Goal: Task Accomplishment & Management: Complete application form

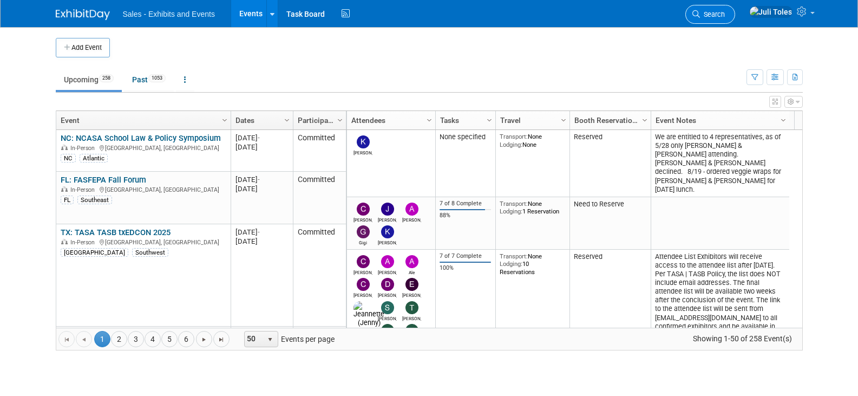
click at [725, 17] on span "Search" at bounding box center [712, 14] width 25 height 8
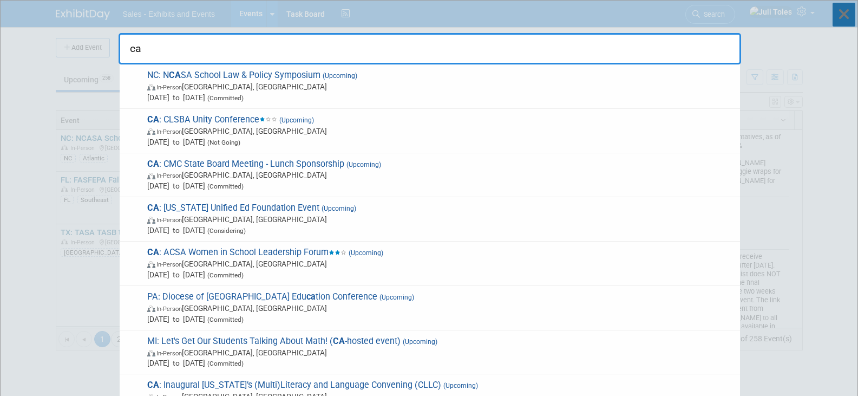
type input "ca"
click at [843, 9] on icon at bounding box center [844, 15] width 23 height 24
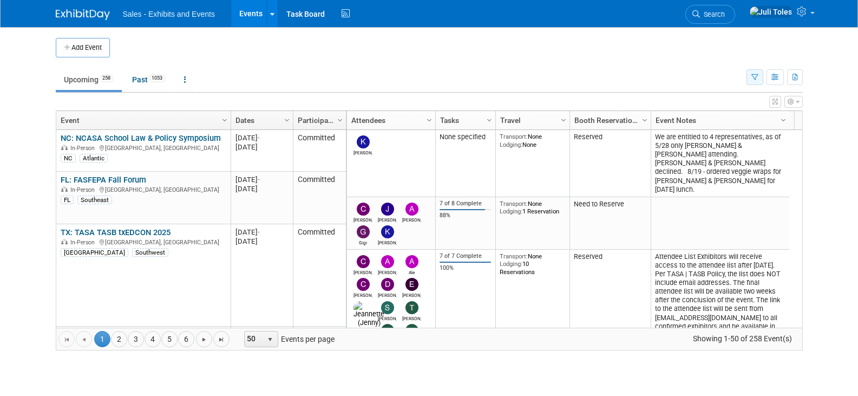
click at [754, 81] on icon "button" at bounding box center [755, 77] width 7 height 7
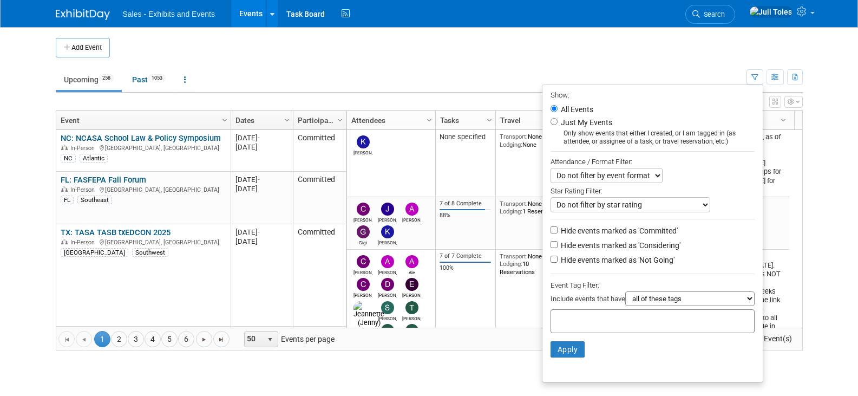
click at [663, 323] on div at bounding box center [653, 321] width 204 height 24
type input "ca"
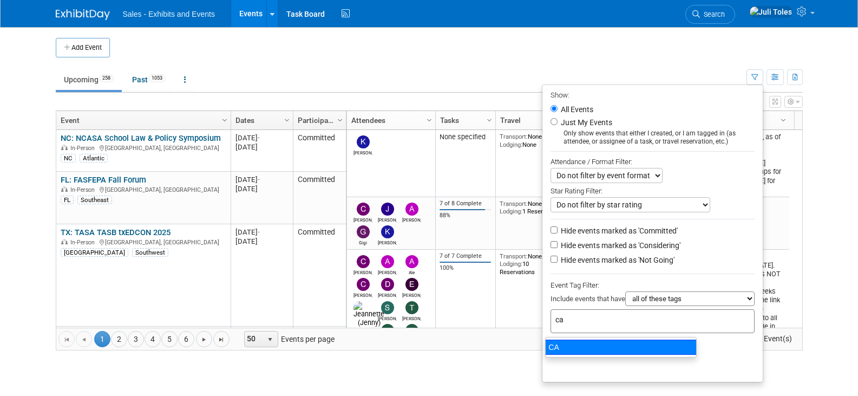
drag, startPoint x: 568, startPoint y: 347, endPoint x: 562, endPoint y: 349, distance: 6.9
click at [568, 347] on div "CA" at bounding box center [621, 347] width 152 height 15
type input "CA"
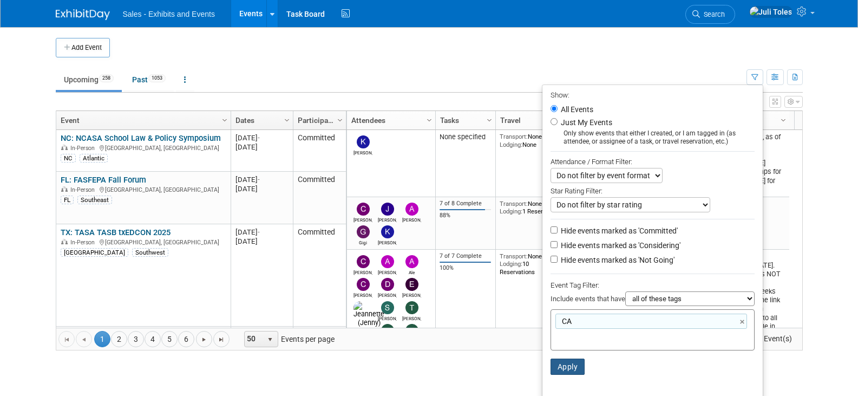
click at [558, 364] on button "Apply" at bounding box center [568, 367] width 35 height 16
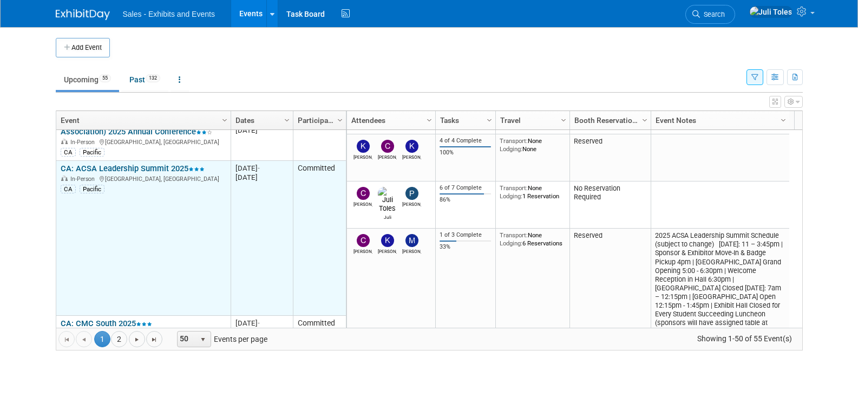
scroll to position [834, 0]
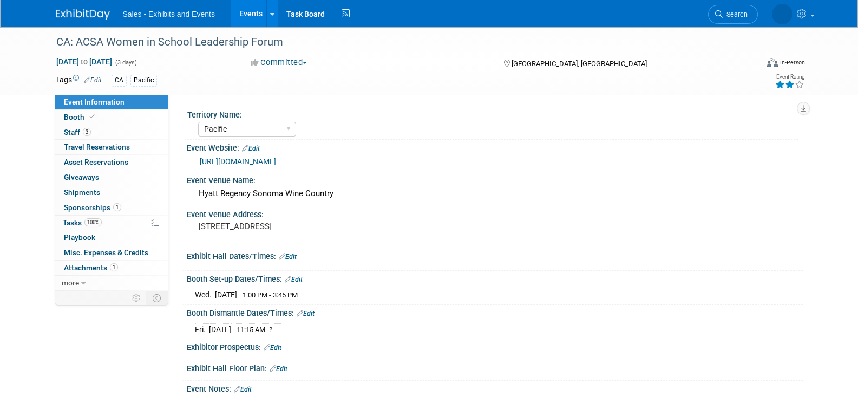
select select "Pacific"
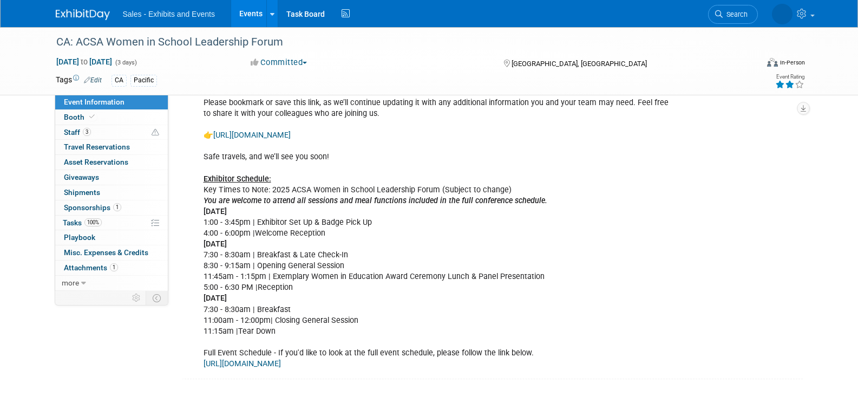
scroll to position [379, 0]
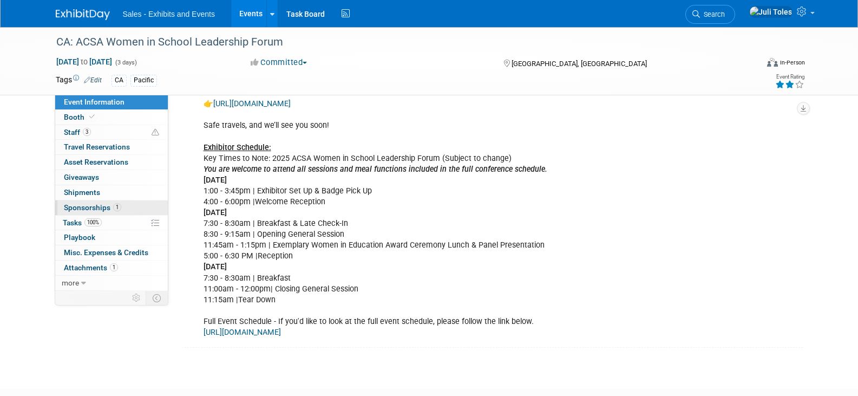
click at [101, 210] on span "Sponsorships 1" at bounding box center [92, 207] width 57 height 9
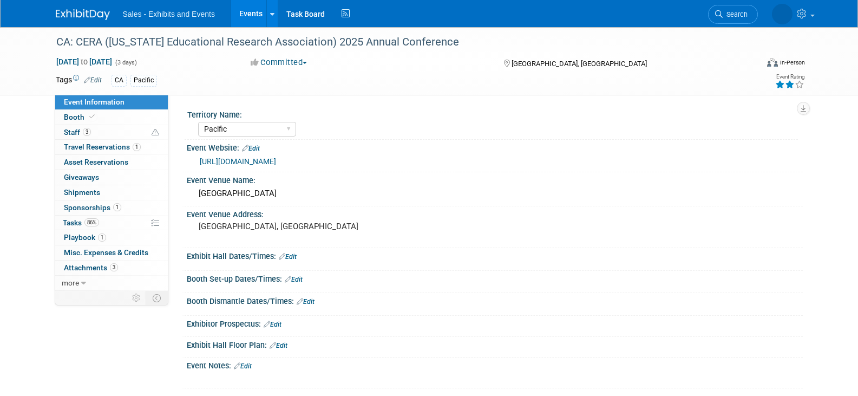
select select "Pacific"
click at [74, 132] on span "Staff 3" at bounding box center [77, 132] width 27 height 9
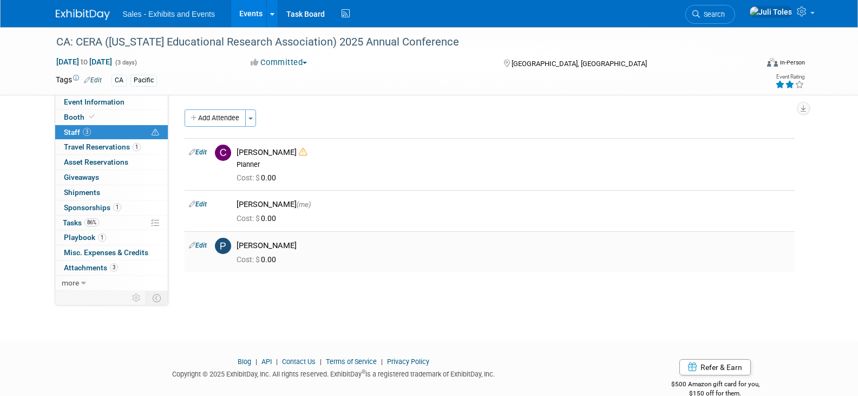
click at [204, 246] on link "Edit" at bounding box center [198, 246] width 18 height 8
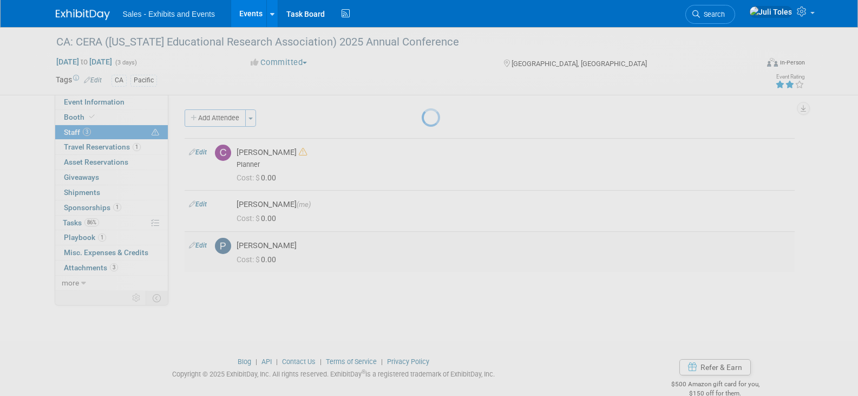
select select "8ddda454-48bc-47b9-8708-76c8034a6f00"
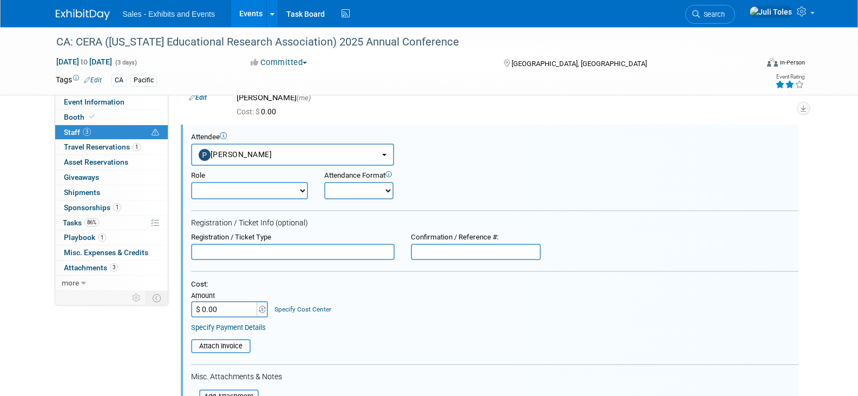
scroll to position [108, 0]
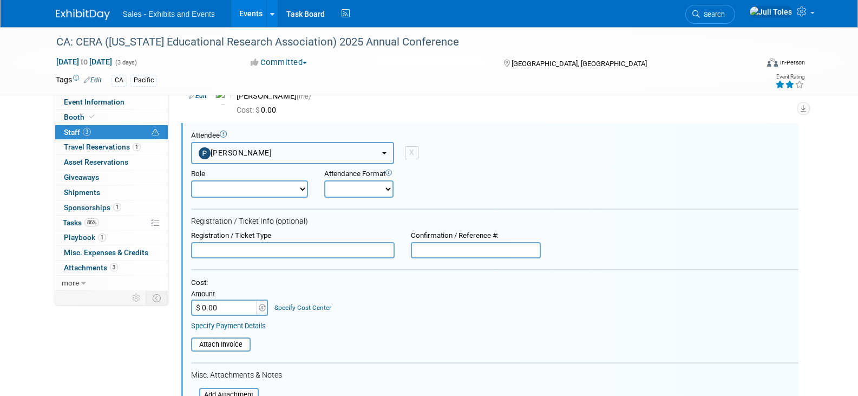
click at [382, 154] on button "Patti Savage" at bounding box center [292, 153] width 203 height 22
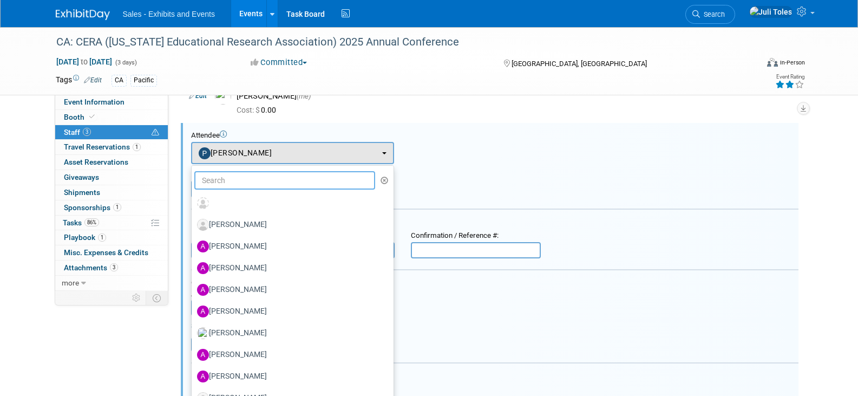
click at [340, 178] on input "text" at bounding box center [284, 180] width 181 height 18
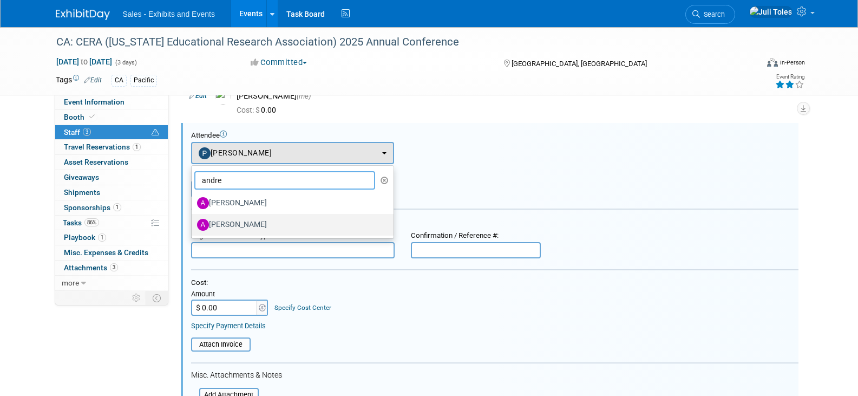
type input "andre"
click at [246, 229] on label "Andres Gorbea" at bounding box center [290, 224] width 186 height 17
click at [193, 227] on input "Andres Gorbea" at bounding box center [189, 223] width 7 height 7
select select "3fe264fb-9342-46d1-ae5c-72e21ac6857e"
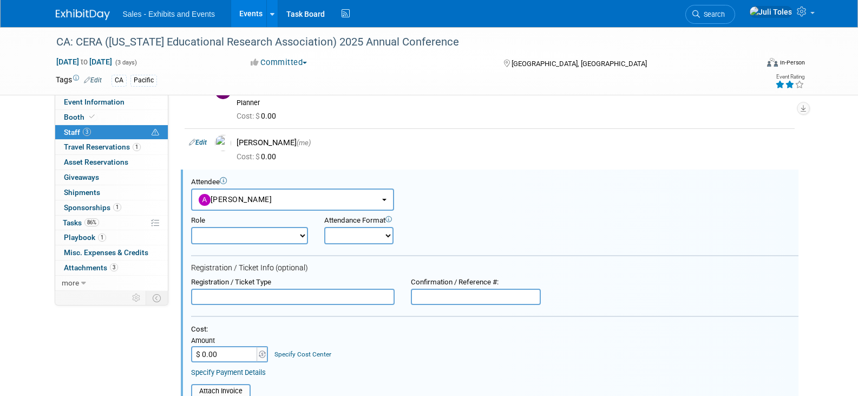
scroll to position [54, 0]
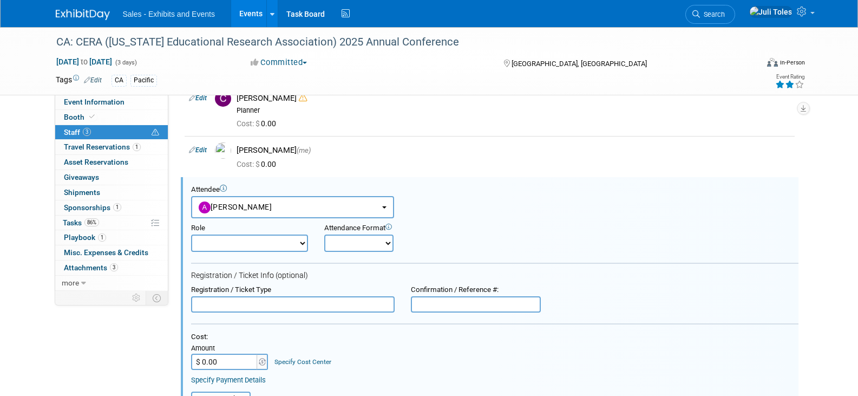
click at [233, 246] on select "Author Demonstrator Host Planner Presenter Product Rep Sales Representative" at bounding box center [249, 242] width 117 height 17
select select "4"
click at [191, 234] on select "Author Demonstrator Host Planner Presenter Product Rep Sales Representative" at bounding box center [249, 242] width 117 height 17
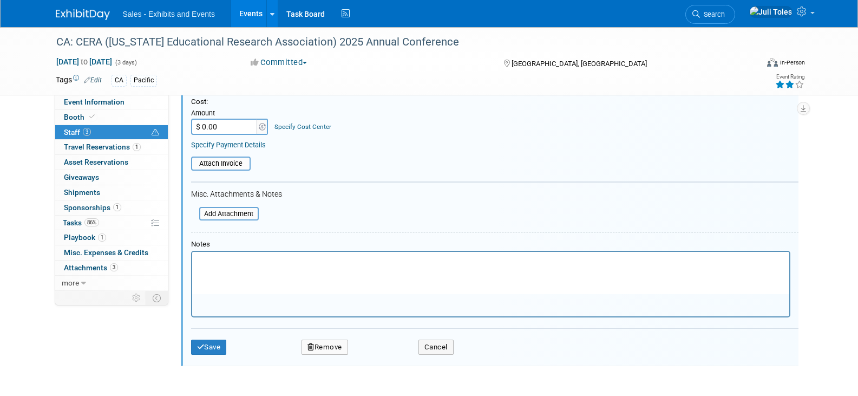
scroll to position [117, 0]
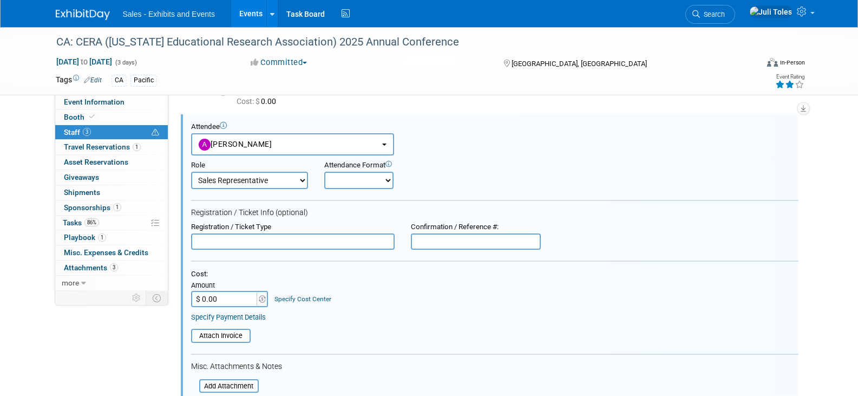
click at [359, 184] on select "Onsite Remote" at bounding box center [358, 180] width 69 height 17
select select "1"
click at [324, 172] on select "Onsite Remote" at bounding box center [358, 180] width 69 height 17
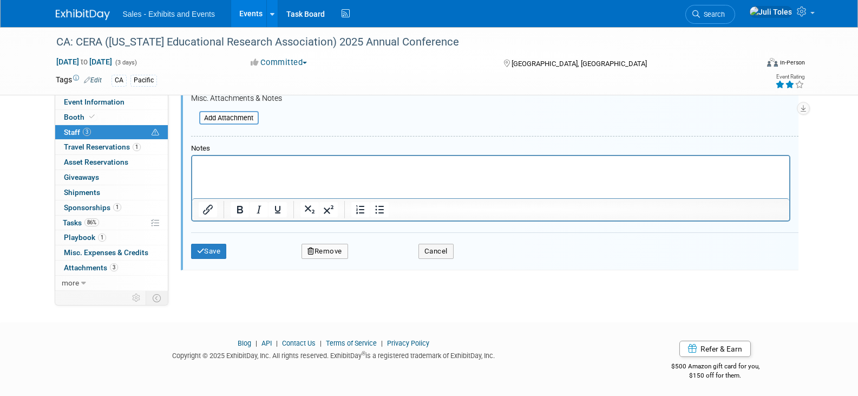
scroll to position [388, 0]
click at [212, 251] on button "Save" at bounding box center [209, 249] width 36 height 15
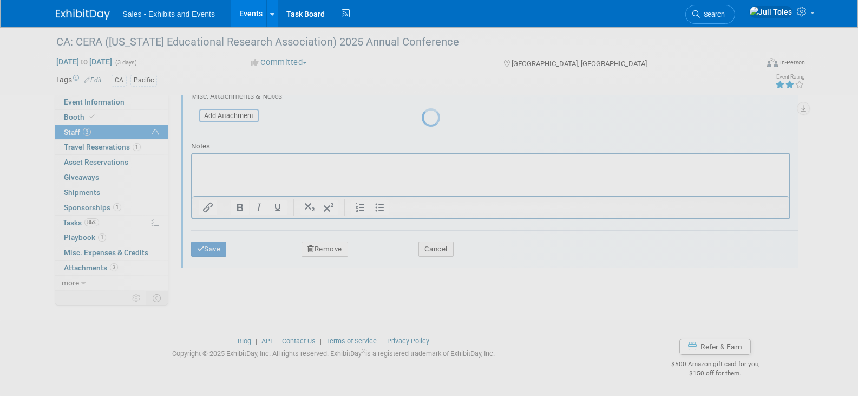
scroll to position [21, 0]
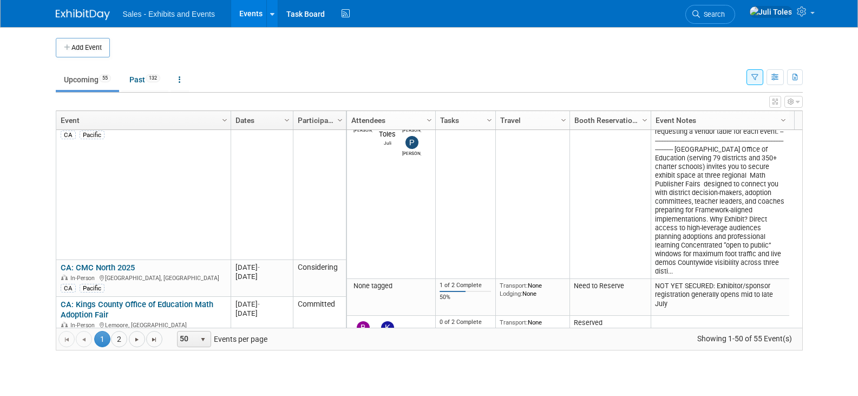
scroll to position [1484, 0]
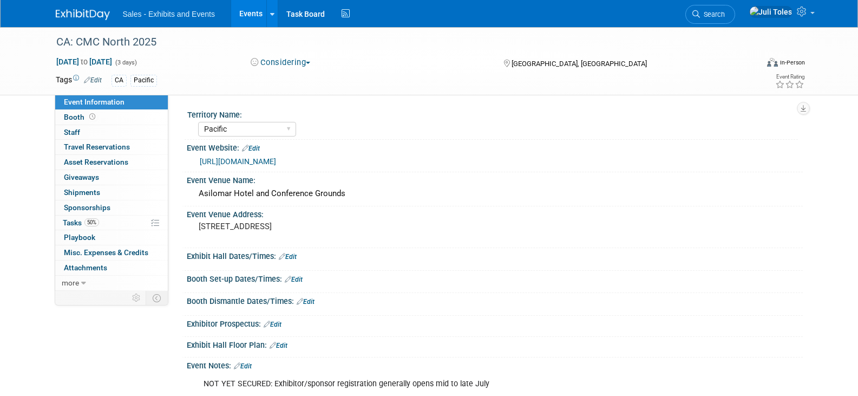
select select "Pacific"
click at [75, 131] on span "Staff 0" at bounding box center [72, 132] width 16 height 9
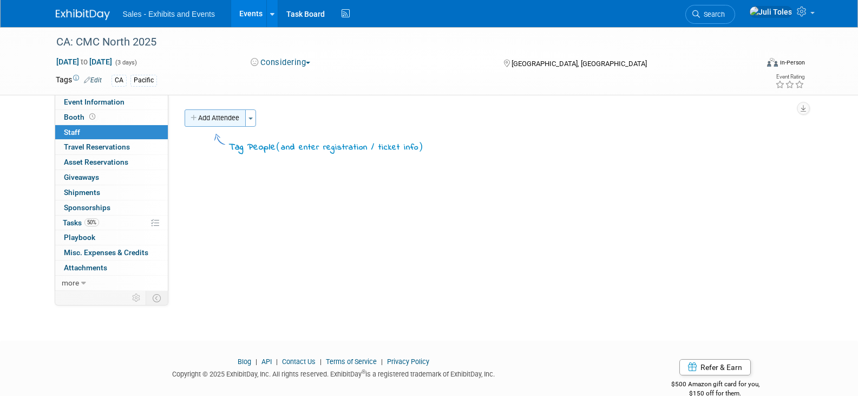
click at [219, 116] on button "Add Attendee" at bounding box center [215, 117] width 61 height 17
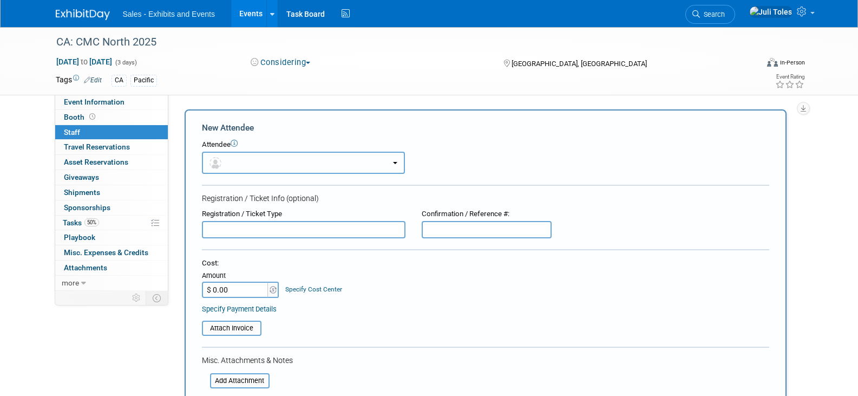
click at [232, 161] on button "button" at bounding box center [303, 163] width 203 height 22
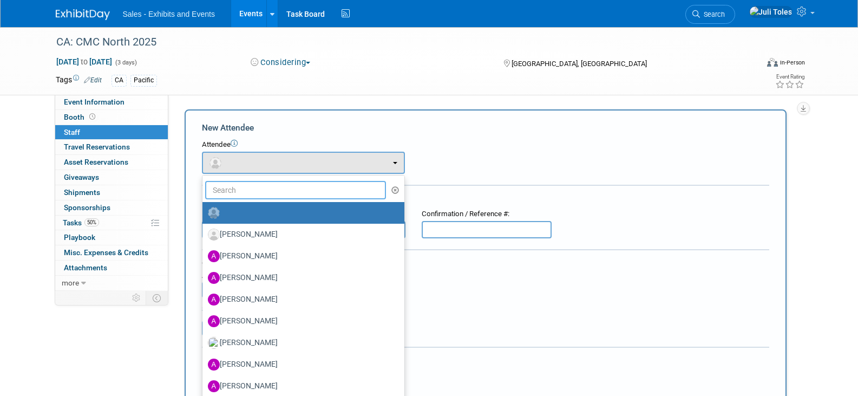
click at [275, 188] on input "text" at bounding box center [295, 190] width 181 height 18
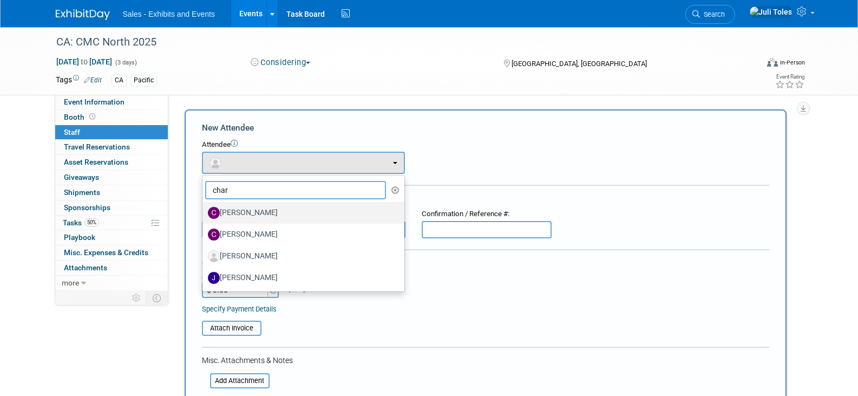
type input "char"
click at [263, 213] on label "[PERSON_NAME]" at bounding box center [301, 212] width 186 height 17
click at [204, 213] on input "[PERSON_NAME]" at bounding box center [200, 211] width 7 height 7
select select "c2a44d8a-adcc-436f-b84b-376444cc2753"
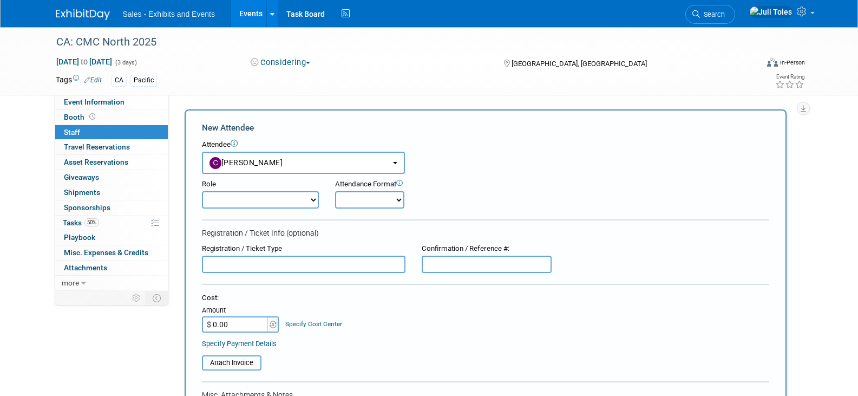
click at [268, 207] on select "Author Demonstrator Host Planner Presenter Product Rep Sales Representative" at bounding box center [260, 199] width 117 height 17
select select "4"
click at [202, 191] on select "Author Demonstrator Host Planner Presenter Product Rep Sales Representative" at bounding box center [260, 199] width 117 height 17
click at [353, 198] on select "Onsite Remote" at bounding box center [369, 199] width 69 height 17
select select "1"
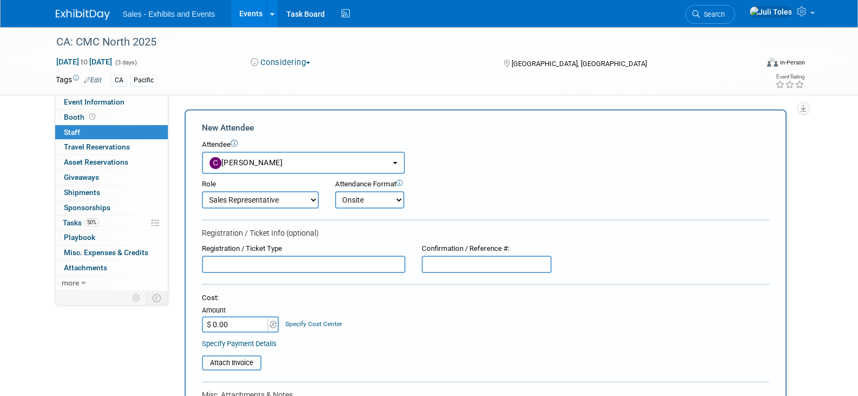
click at [335, 191] on select "Onsite Remote" at bounding box center [369, 199] width 69 height 17
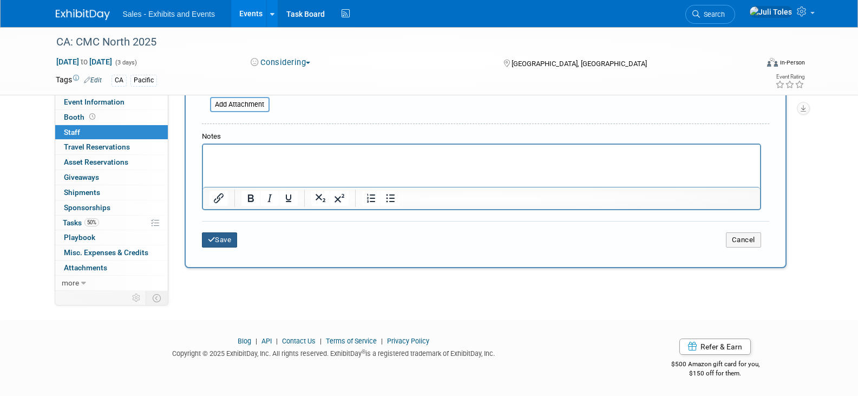
click at [221, 236] on button "Save" at bounding box center [220, 239] width 36 height 15
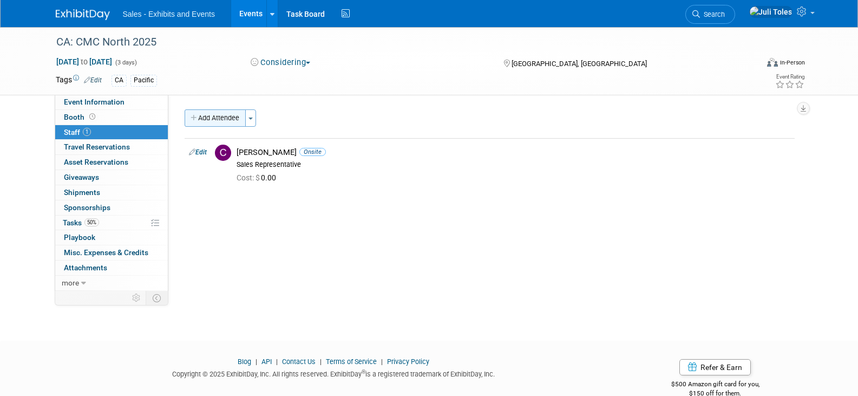
click at [201, 114] on button "Add Attendee" at bounding box center [215, 117] width 61 height 17
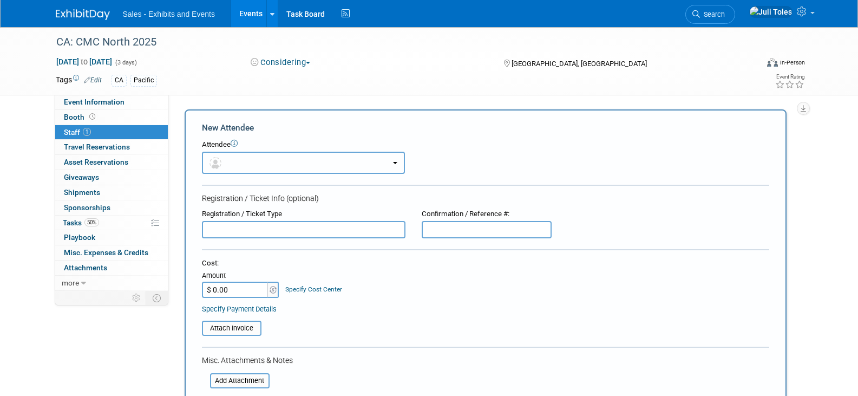
click at [251, 167] on button "button" at bounding box center [303, 163] width 203 height 22
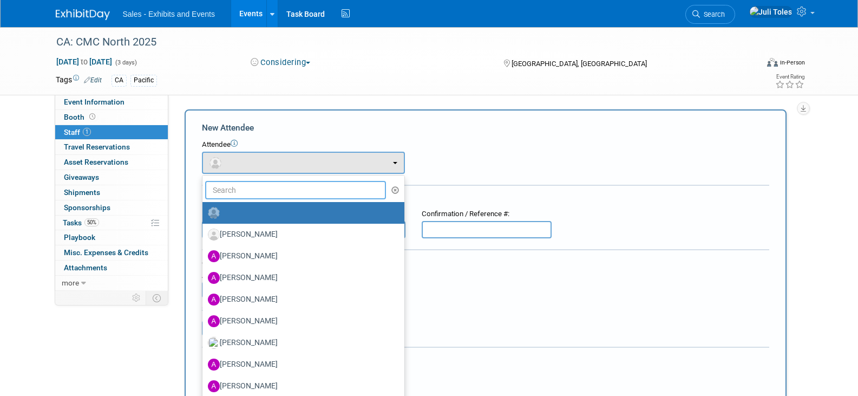
click at [268, 194] on input "text" at bounding box center [295, 190] width 181 height 18
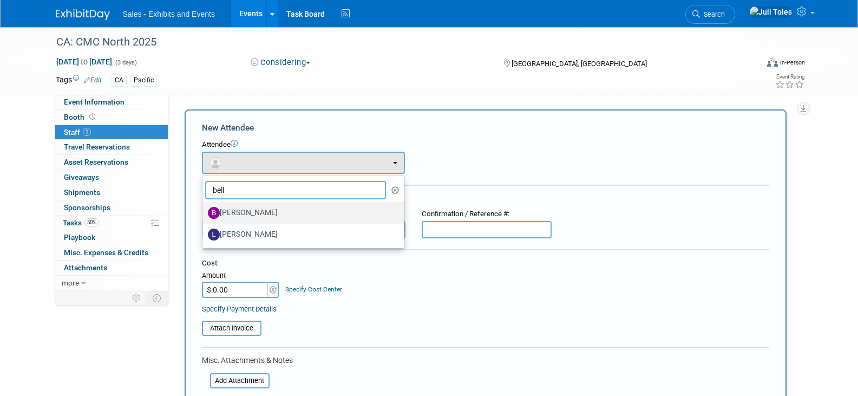
type input "bell"
click at [252, 210] on label "Bellah Nelson" at bounding box center [301, 212] width 186 height 17
click at [204, 210] on input "Bellah Nelson" at bounding box center [200, 211] width 7 height 7
select select "ee384136-db62-4479-afe3-d6479ae740a7"
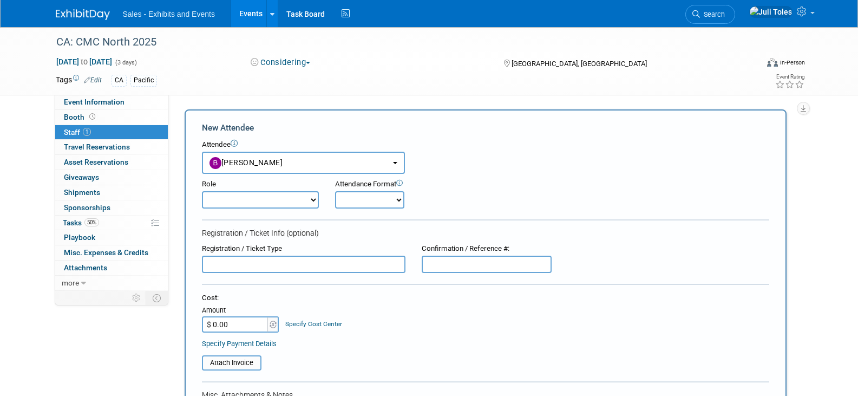
click at [266, 204] on select "Author Demonstrator Host Planner Presenter Product Rep Sales Representative" at bounding box center [260, 199] width 117 height 17
select select "4"
click at [202, 191] on select "Author Demonstrator Host Planner Presenter Product Rep Sales Representative" at bounding box center [260, 199] width 117 height 17
click at [356, 197] on select "Onsite Remote" at bounding box center [369, 199] width 69 height 17
select select "1"
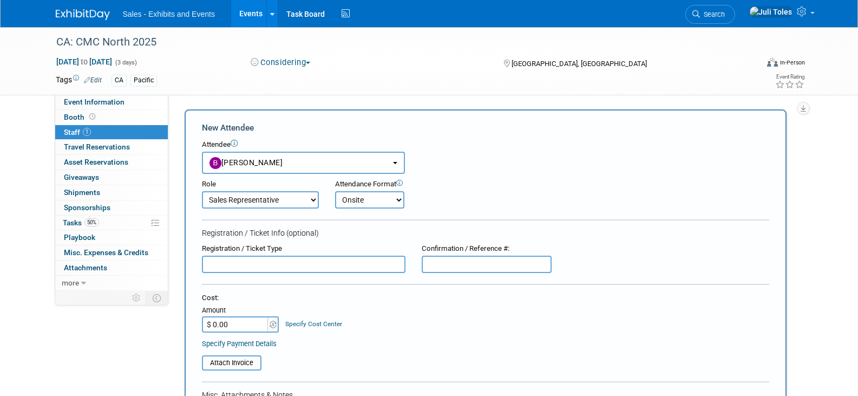
click at [335, 191] on select "Onsite Remote" at bounding box center [369, 199] width 69 height 17
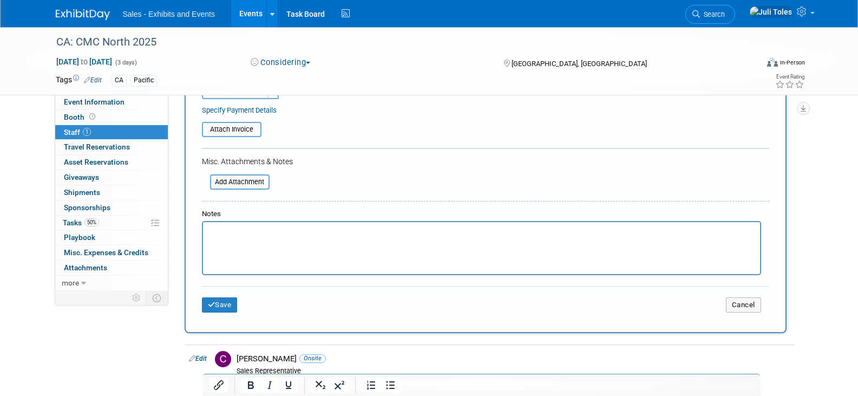
scroll to position [271, 0]
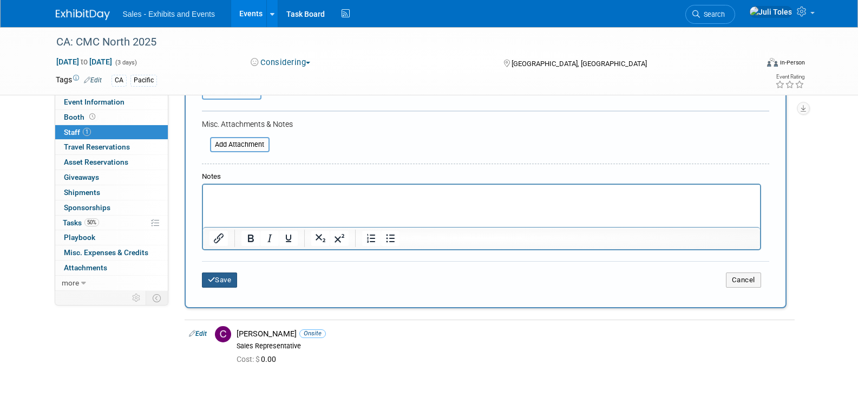
click at [221, 283] on button "Save" at bounding box center [220, 279] width 36 height 15
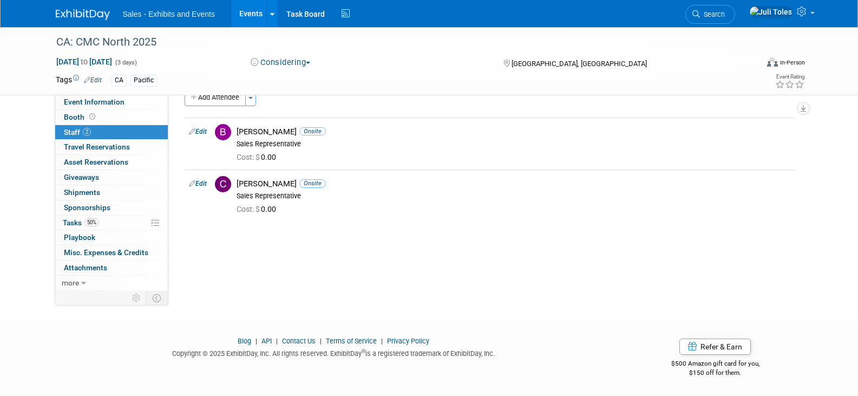
scroll to position [0, 0]
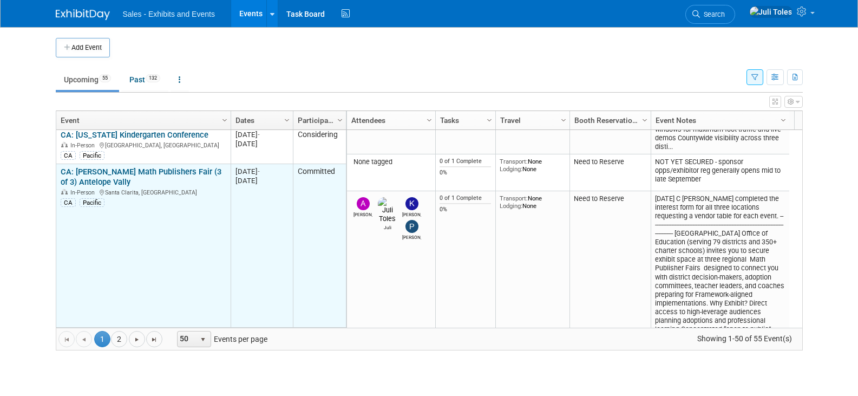
scroll to position [2047, 0]
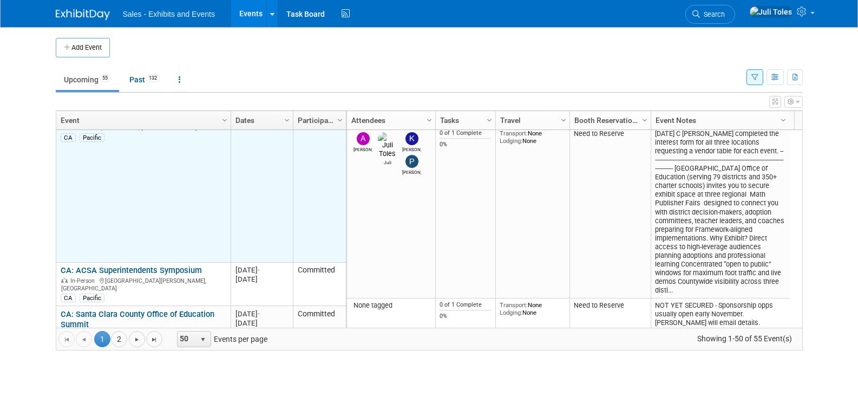
drag, startPoint x: 132, startPoint y: 262, endPoint x: 90, endPoint y: 216, distance: 62.2
click at [90, 216] on td "CA: LACOE Math Publishers Fair (3 of 3) Antelope Vally CA: LACOE Math Publisher…" at bounding box center [143, 181] width 174 height 164
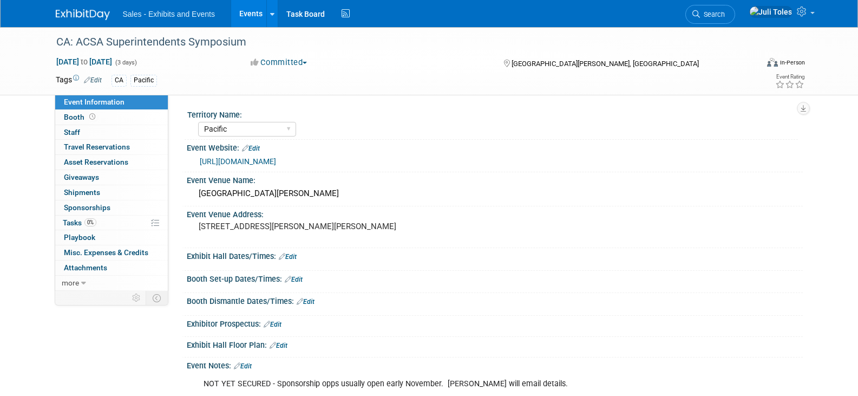
select select "Pacific"
click at [70, 135] on span "Staff 0" at bounding box center [72, 132] width 16 height 9
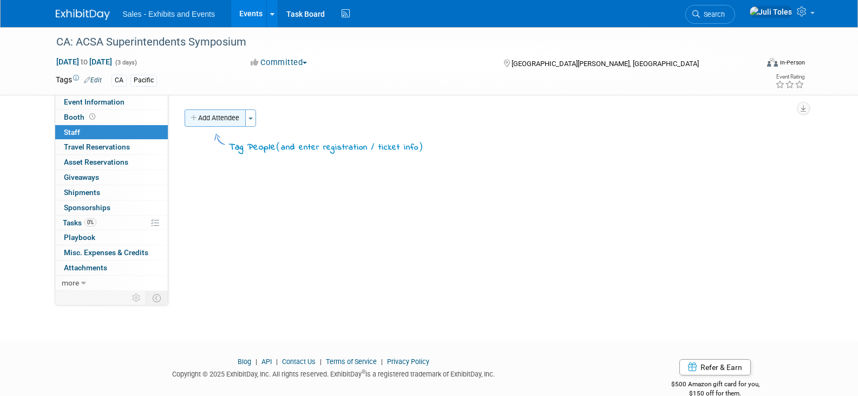
click at [214, 115] on button "Add Attendee" at bounding box center [215, 117] width 61 height 17
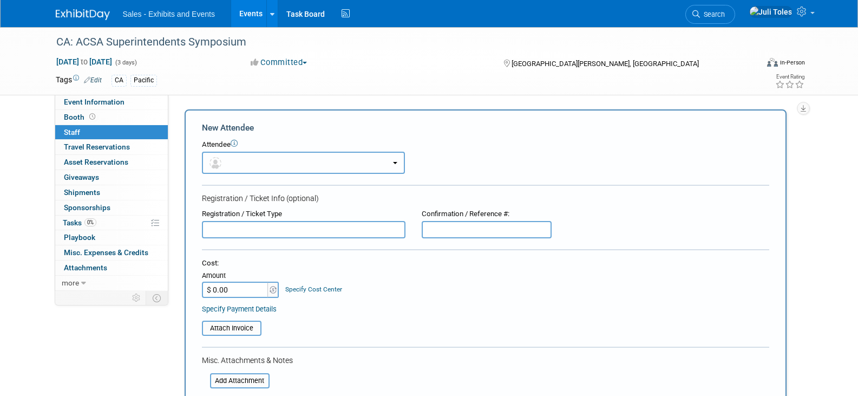
click at [242, 158] on button "button" at bounding box center [303, 163] width 203 height 22
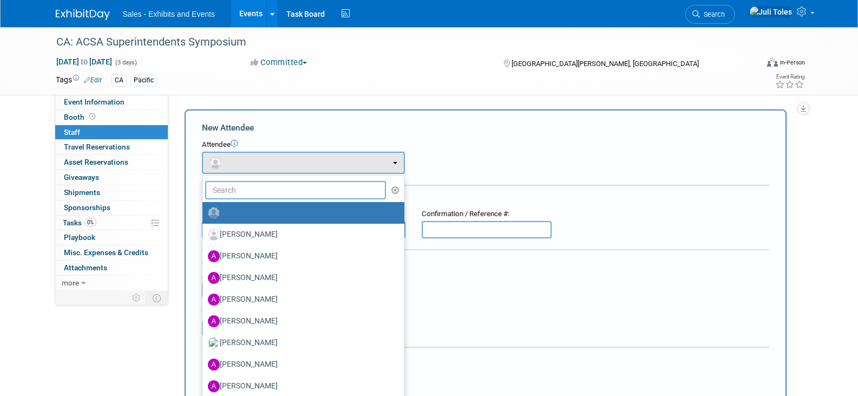
click at [270, 192] on input "text" at bounding box center [295, 190] width 181 height 18
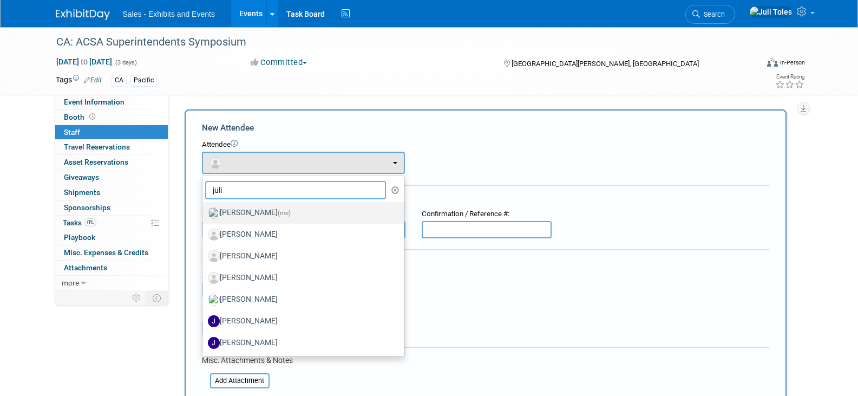
type input "juli"
click at [249, 211] on label "[PERSON_NAME] (me)" at bounding box center [301, 212] width 186 height 17
click at [204, 211] on input "[PERSON_NAME] (me)" at bounding box center [200, 211] width 7 height 7
select select "18cd6077-e990-41ea-a89a-49a2f4d8b26a"
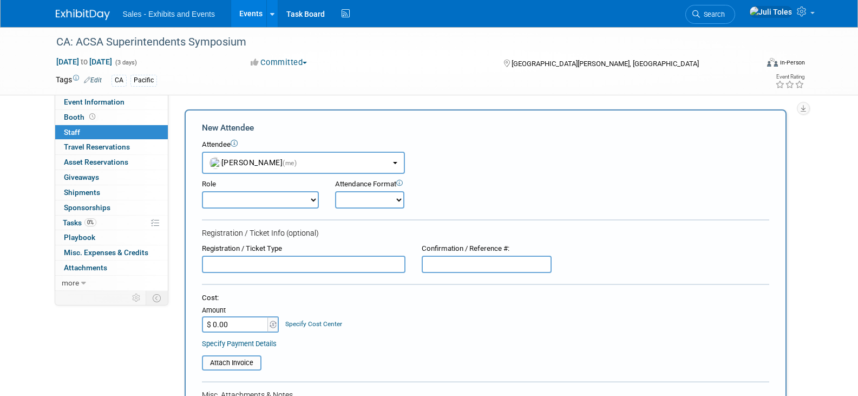
click at [256, 204] on select "Author Demonstrator Host Planner Presenter Product Rep Sales Representative" at bounding box center [260, 199] width 117 height 17
select select "4"
click at [202, 191] on select "Author Demonstrator Host Planner Presenter Product Rep Sales Representative" at bounding box center [260, 199] width 117 height 17
click at [361, 197] on select "Onsite Remote" at bounding box center [369, 199] width 69 height 17
select select "1"
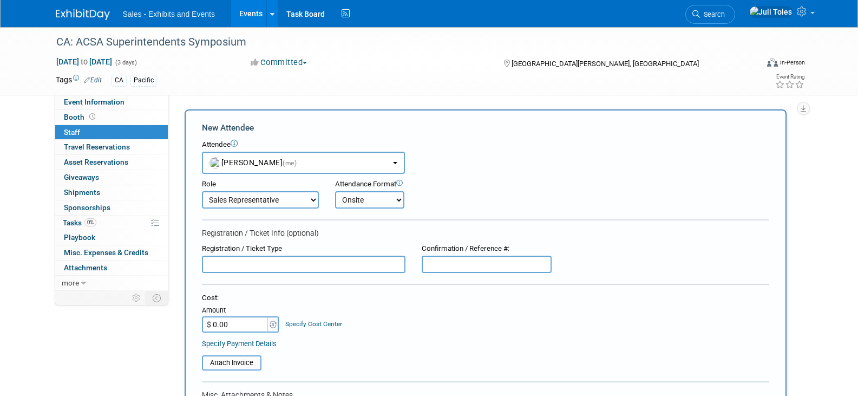
click at [335, 191] on select "Onsite Remote" at bounding box center [369, 199] width 69 height 17
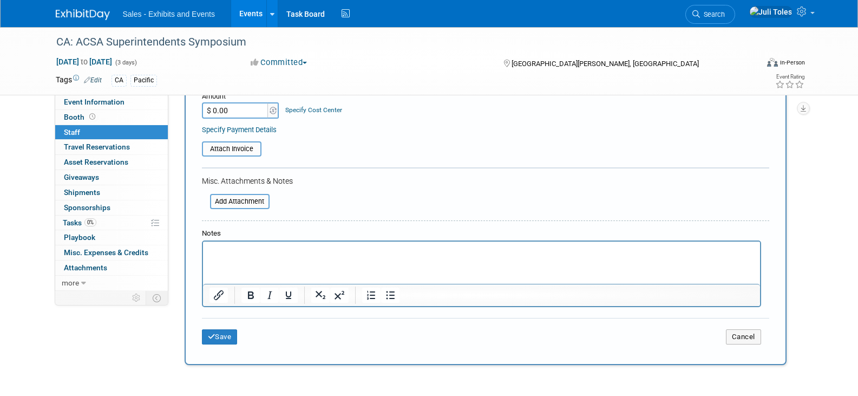
scroll to position [217, 0]
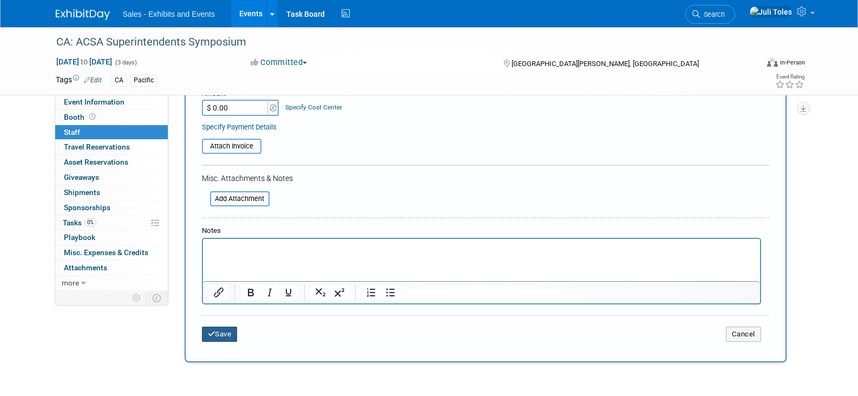
click at [213, 337] on icon "submit" at bounding box center [212, 333] width 8 height 7
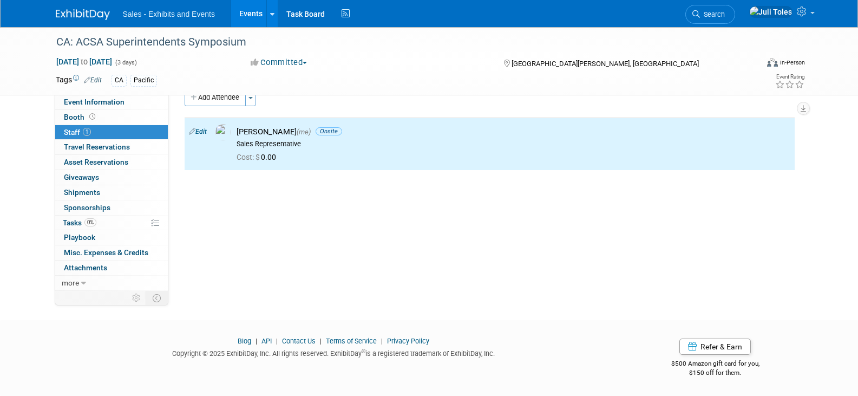
scroll to position [0, 0]
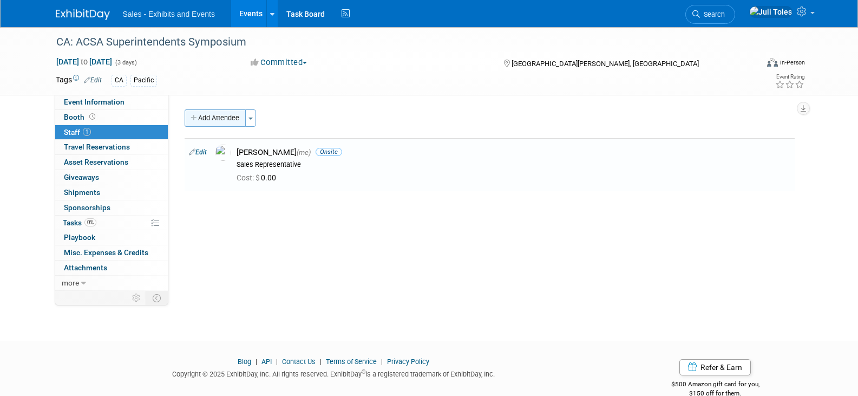
click at [216, 114] on button "Add Attendee" at bounding box center [215, 117] width 61 height 17
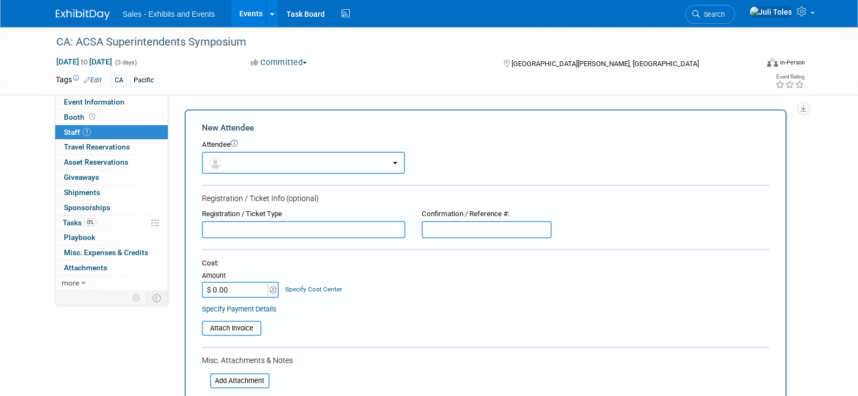
click at [255, 164] on button "button" at bounding box center [303, 163] width 203 height 22
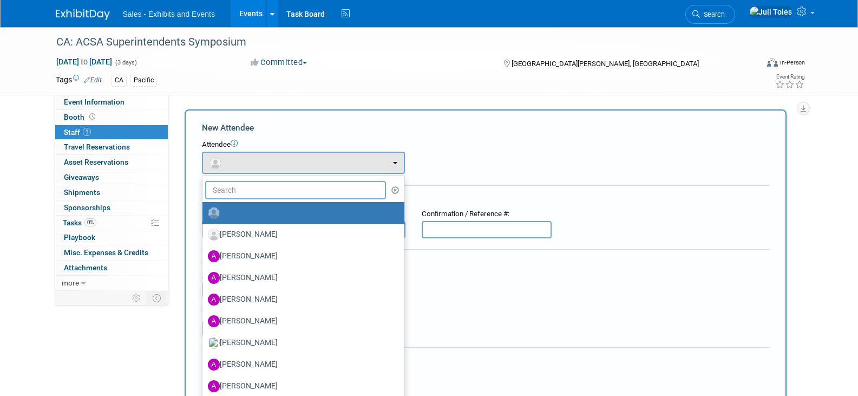
click at [292, 194] on input "text" at bounding box center [295, 190] width 181 height 18
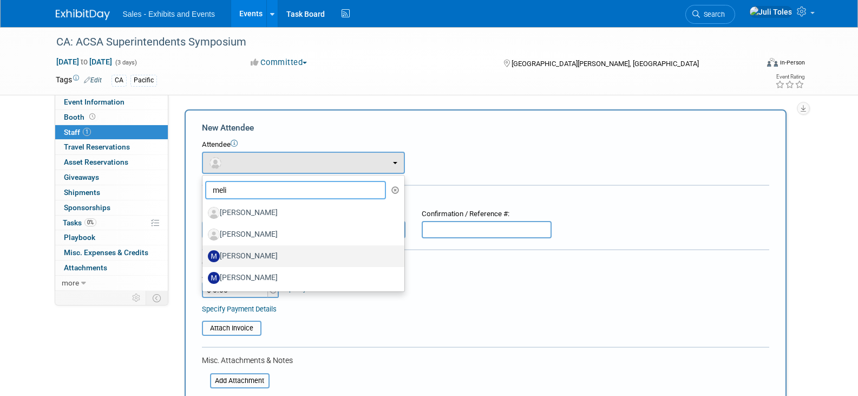
type input "meli"
click at [252, 259] on label "Melissa Fowler" at bounding box center [301, 255] width 186 height 17
click at [204, 258] on input "Melissa Fowler" at bounding box center [200, 254] width 7 height 7
select select "3ee4cb81-d7c9-4fc4-a5a5-c5971af190a7"
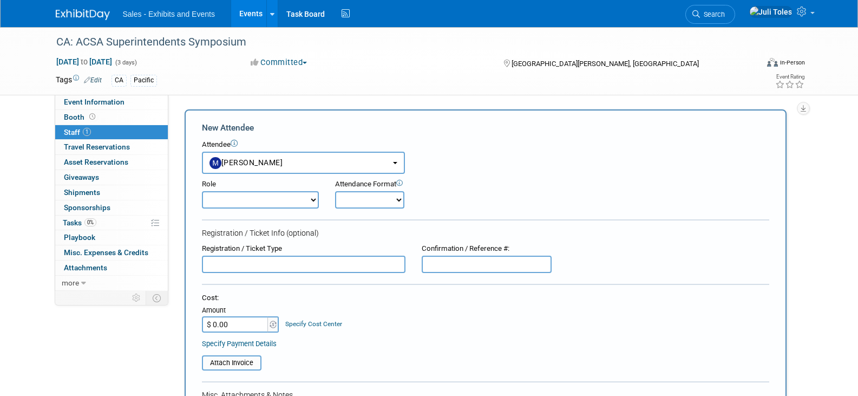
click at [281, 202] on select "Author Demonstrator Host Planner Presenter Product Rep Sales Representative" at bounding box center [260, 199] width 117 height 17
select select "4"
click at [202, 191] on select "Author Demonstrator Host Planner Presenter Product Rep Sales Representative" at bounding box center [260, 199] width 117 height 17
click at [383, 201] on select "Onsite Remote" at bounding box center [369, 199] width 69 height 17
select select "1"
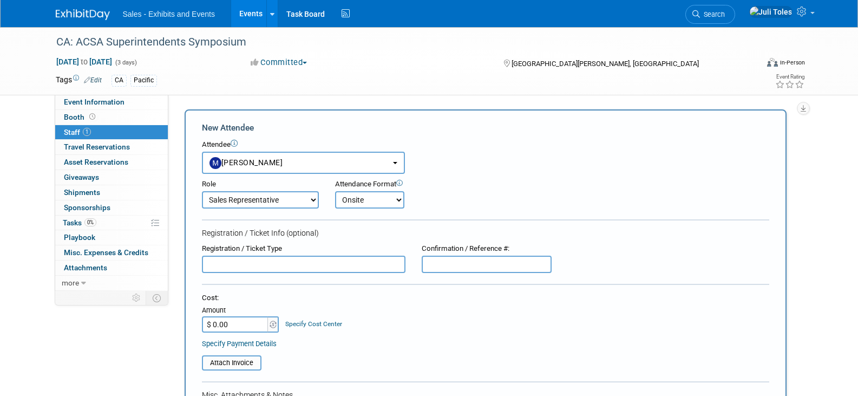
click at [335, 191] on select "Onsite Remote" at bounding box center [369, 199] width 69 height 17
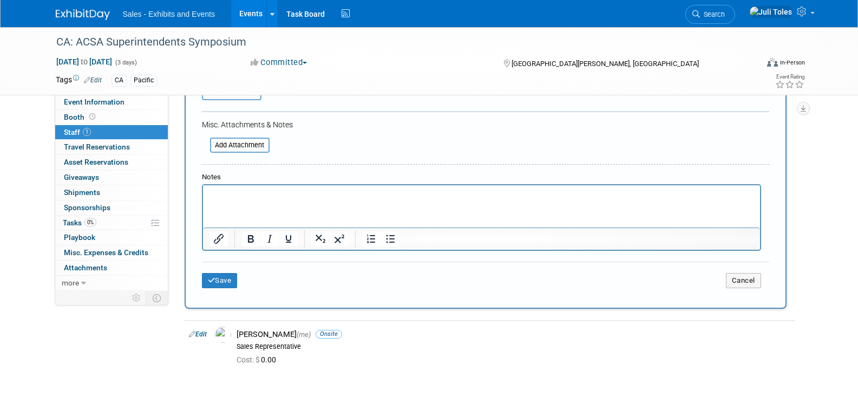
scroll to position [271, 0]
click at [216, 279] on button "Save" at bounding box center [220, 279] width 36 height 15
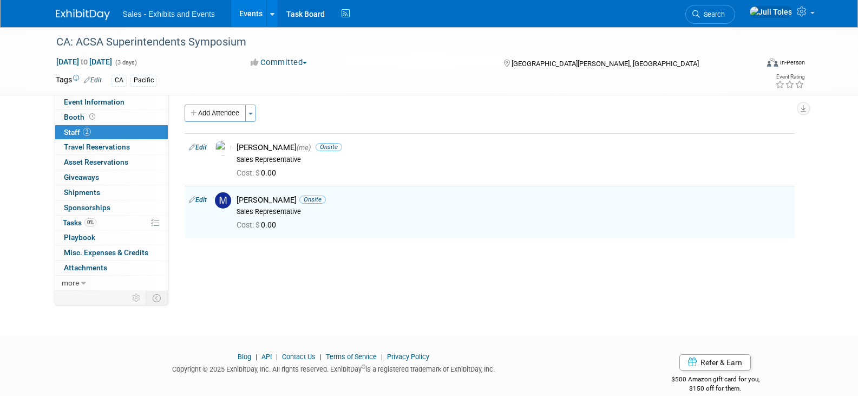
scroll to position [0, 0]
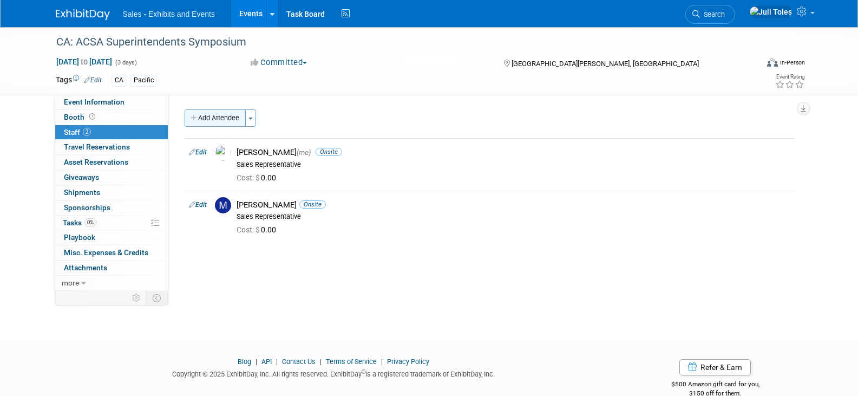
click at [221, 115] on button "Add Attendee" at bounding box center [215, 117] width 61 height 17
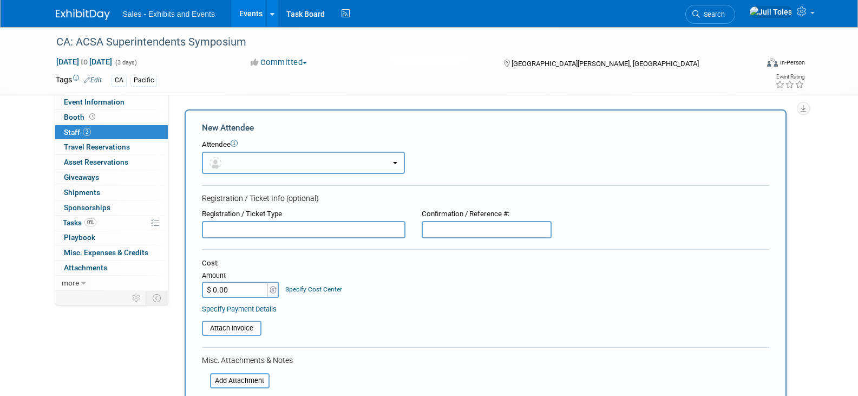
click at [256, 167] on button "button" at bounding box center [303, 163] width 203 height 22
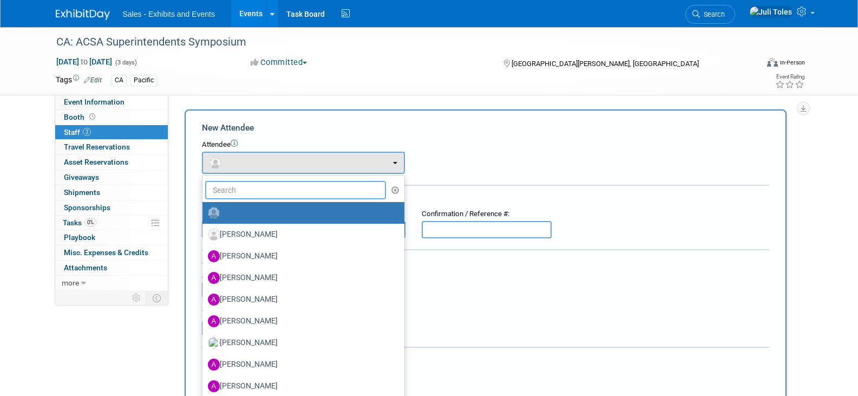
click at [251, 190] on input "text" at bounding box center [295, 190] width 181 height 18
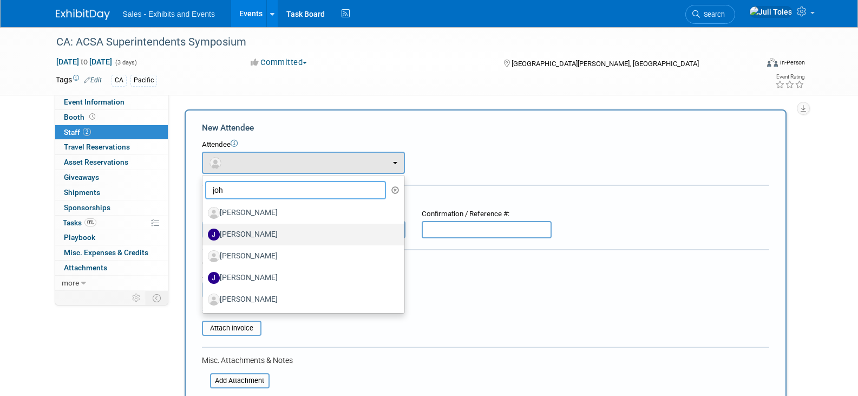
type input "joh"
click at [244, 230] on label "John Sipe" at bounding box center [301, 234] width 186 height 17
click at [204, 230] on input "John Sipe" at bounding box center [200, 233] width 7 height 7
select select "4be67748-592d-4773-9cda-1518e7560859"
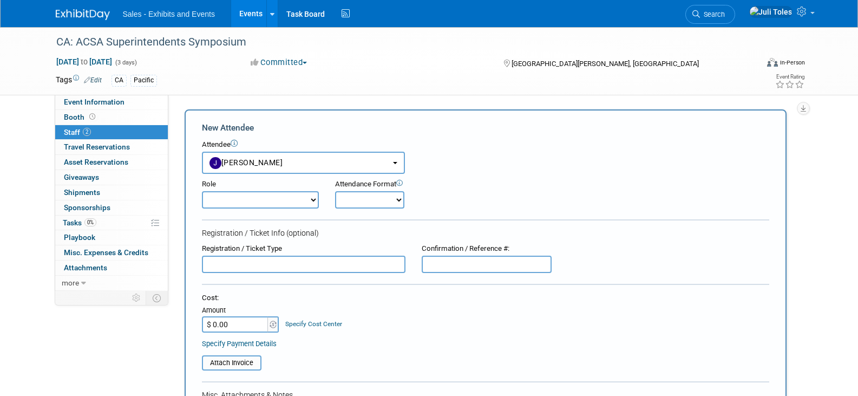
click at [290, 203] on select "Author Demonstrator Host Planner Presenter Product Rep Sales Representative" at bounding box center [260, 199] width 117 height 17
select select "4"
click at [202, 191] on select "Author Demonstrator Host Planner Presenter Product Rep Sales Representative" at bounding box center [260, 199] width 117 height 17
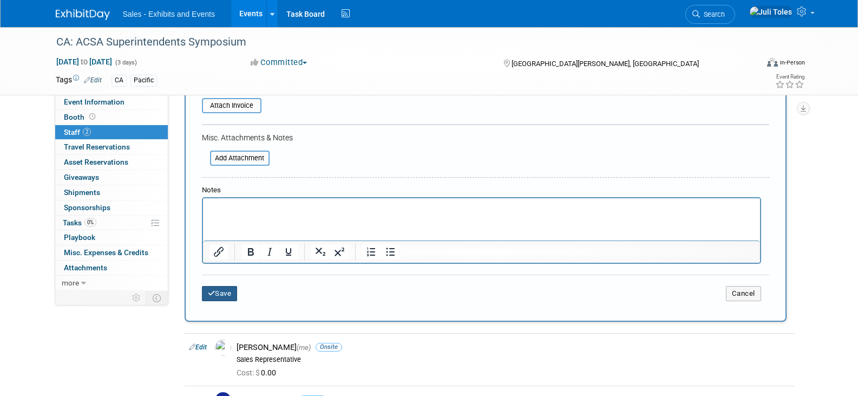
scroll to position [271, 0]
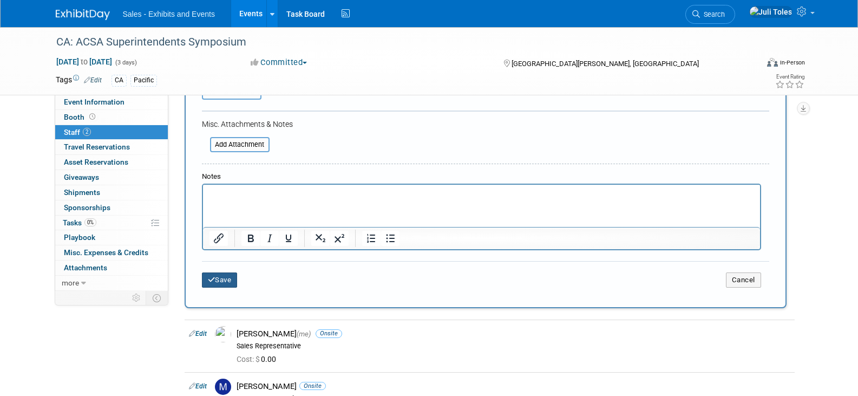
click at [219, 284] on button "Save" at bounding box center [220, 279] width 36 height 15
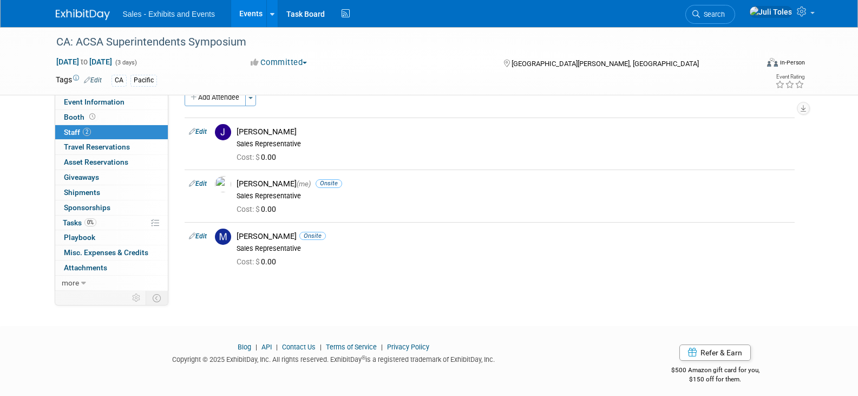
scroll to position [27, 0]
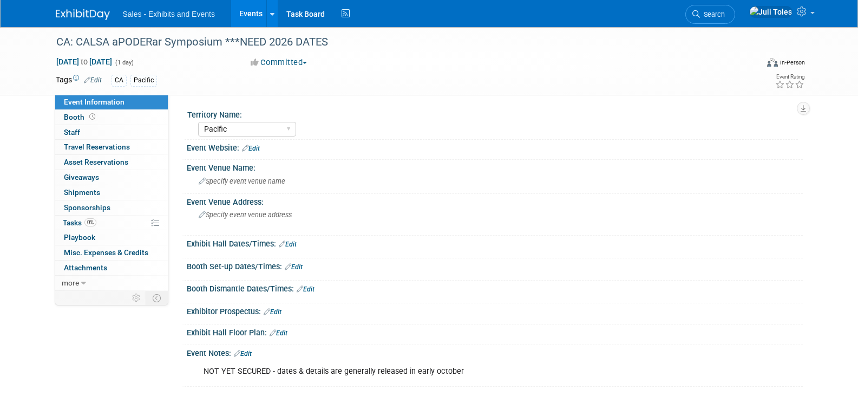
select select "Pacific"
click at [84, 59] on span "[DATE] to [DATE]" at bounding box center [84, 62] width 57 height 10
type input "[DATE]"
select select "1"
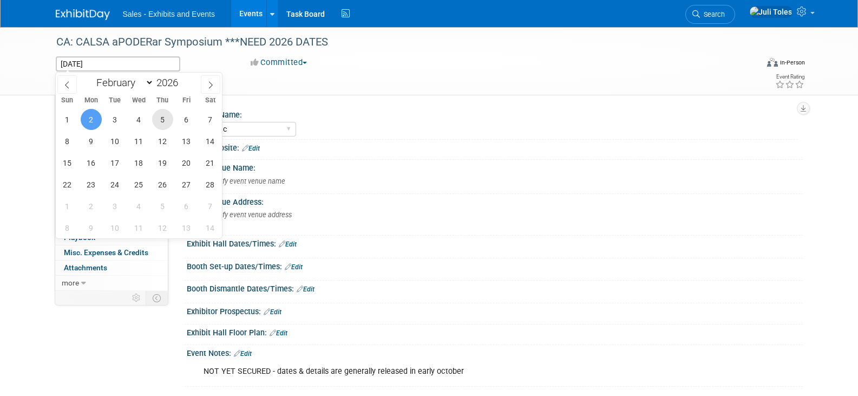
click at [164, 119] on span "5" at bounding box center [162, 119] width 21 height 21
type input "[DATE]"
click at [211, 124] on span "7" at bounding box center [210, 119] width 21 height 21
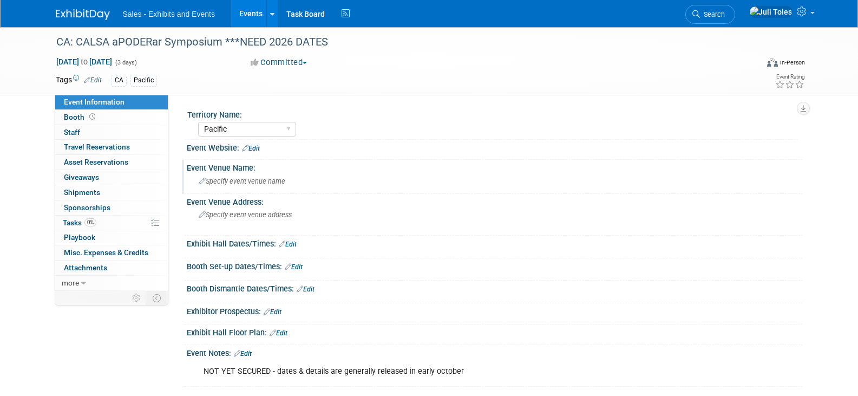
click at [251, 186] on div "Specify event venue name" at bounding box center [495, 181] width 600 height 17
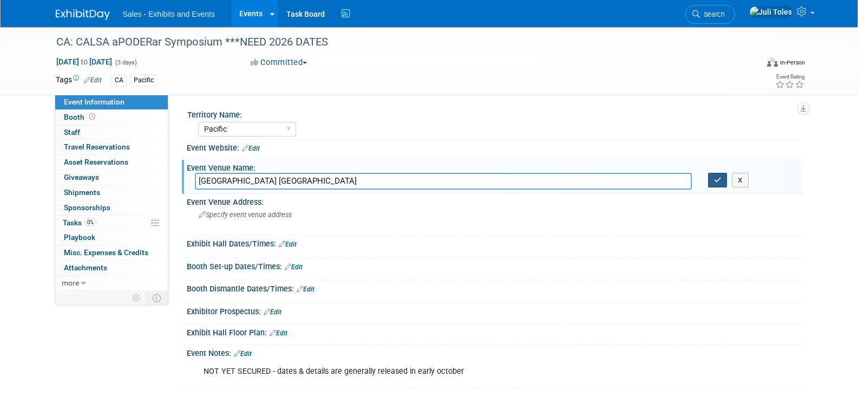
type input "[GEOGRAPHIC_DATA] [GEOGRAPHIC_DATA]"
click at [713, 179] on button "button" at bounding box center [717, 180] width 19 height 15
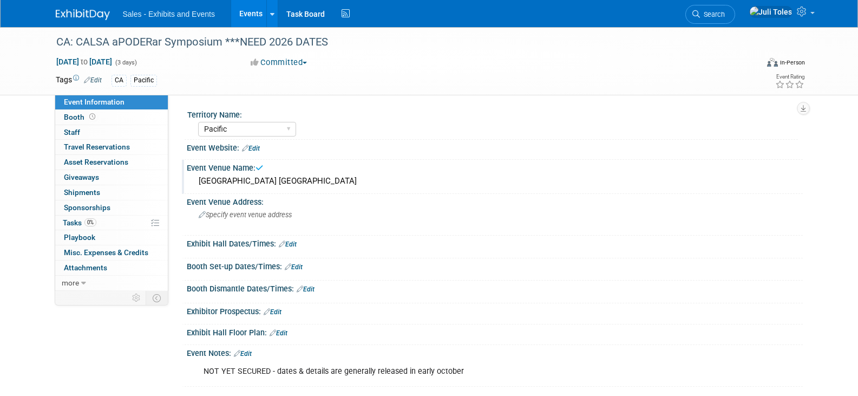
click at [255, 146] on link "Edit" at bounding box center [251, 149] width 18 height 8
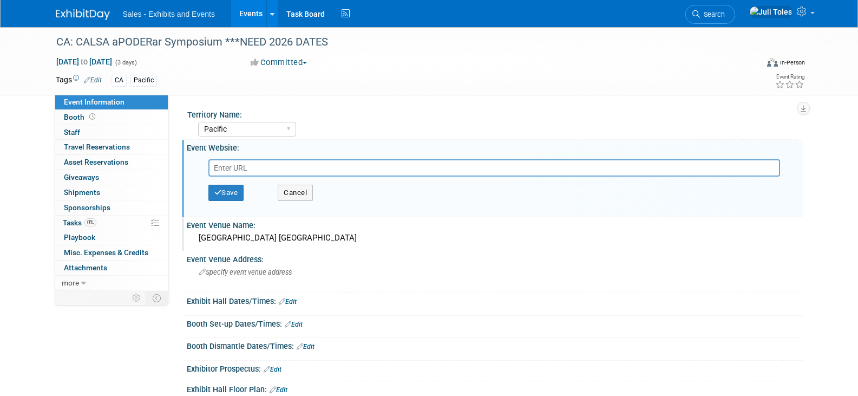
click at [276, 165] on input "text" at bounding box center [494, 167] width 572 height 17
paste input "[URL][DOMAIN_NAME]"
type input "[URL][DOMAIN_NAME]"
click at [224, 196] on button "Save" at bounding box center [226, 193] width 36 height 16
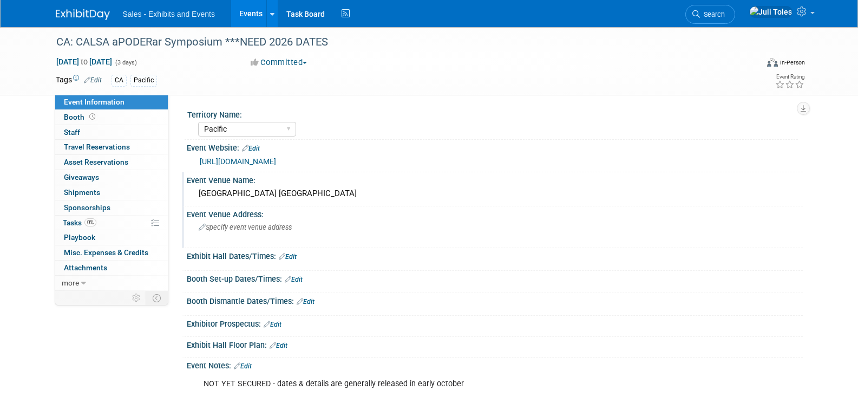
click at [262, 229] on span "Specify event venue address" at bounding box center [245, 227] width 93 height 8
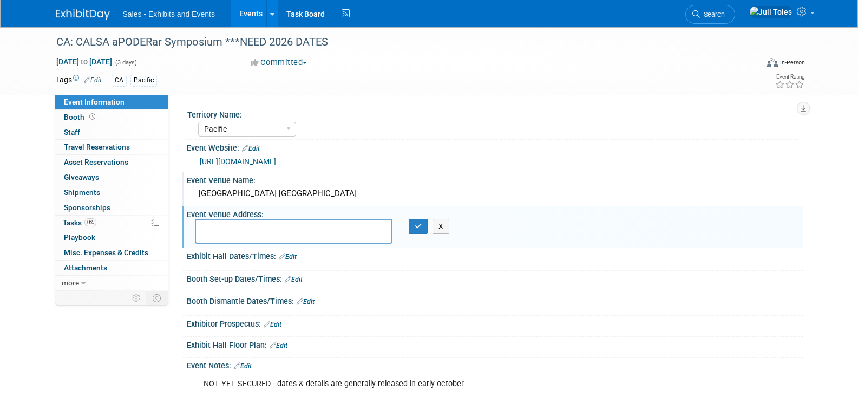
click at [254, 231] on textarea at bounding box center [294, 231] width 198 height 25
paste textarea "Burlingame, [GEOGRAPHIC_DATA]"
drag, startPoint x: 263, startPoint y: 223, endPoint x: 135, endPoint y: 221, distance: 127.8
click at [145, 223] on div "Event Information Event Info Booth Booth 0 Staff 0 Staff 0 Travel Reservations …" at bounding box center [430, 213] width 764 height 372
paste textarea "[STREET_ADDRESS]"
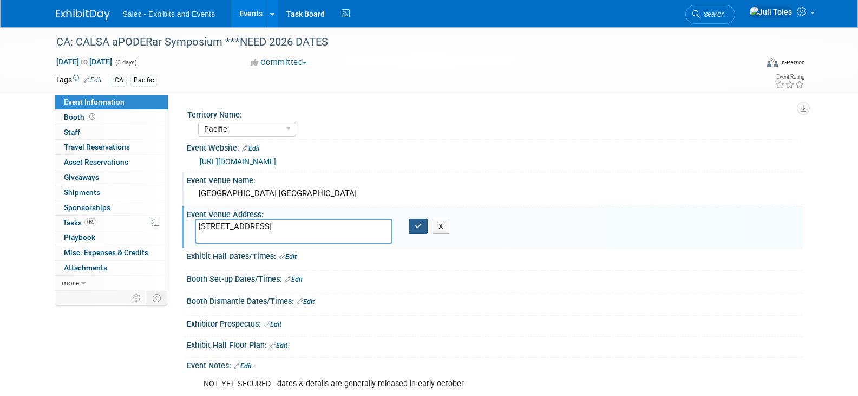
type textarea "[STREET_ADDRESS]"
click at [418, 225] on icon "button" at bounding box center [419, 226] width 8 height 7
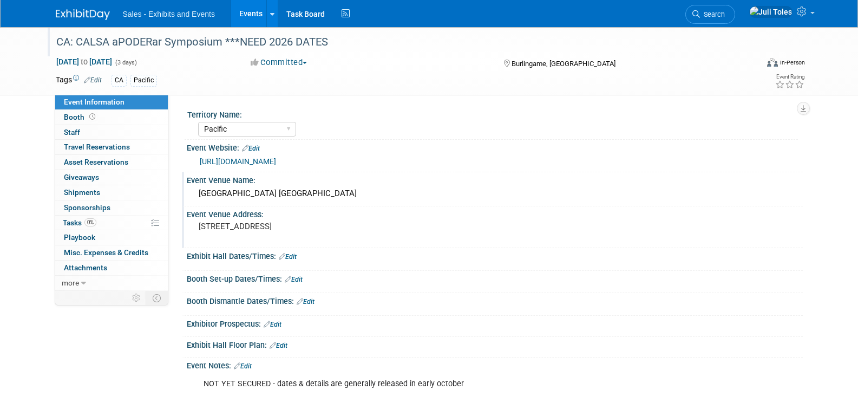
click at [260, 45] on div "CA: CALSA aPODERar Symposium ***NEED 2026 DATES" at bounding box center [397, 41] width 689 height 19
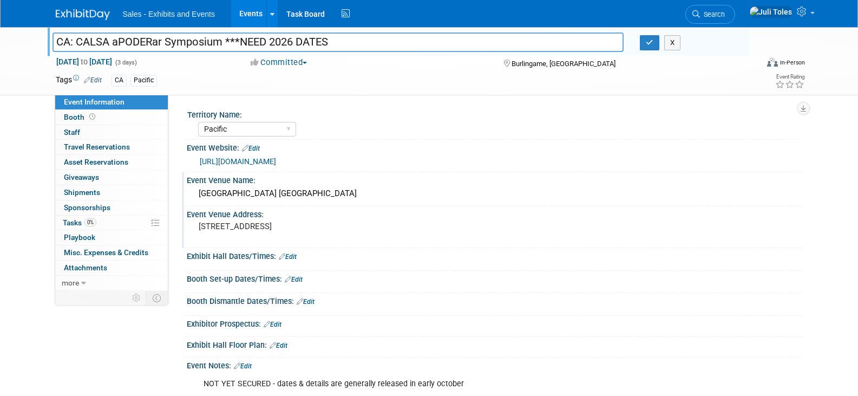
drag, startPoint x: 366, startPoint y: 41, endPoint x: 223, endPoint y: 41, distance: 142.4
click at [223, 41] on input "CA: CALSA aPODERar Symposium ***NEED 2026 DATES" at bounding box center [339, 41] width 572 height 19
type input "CA: CALSA aPODERar Symposium"
click at [649, 42] on icon "button" at bounding box center [650, 42] width 8 height 7
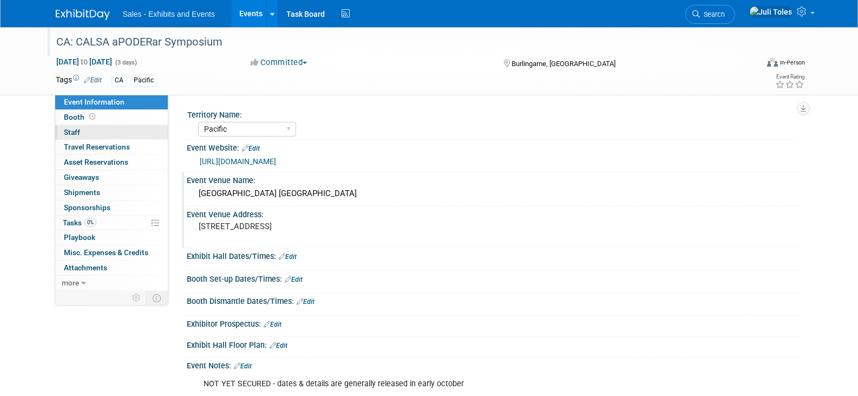
click at [73, 131] on span "Staff 0" at bounding box center [72, 132] width 16 height 9
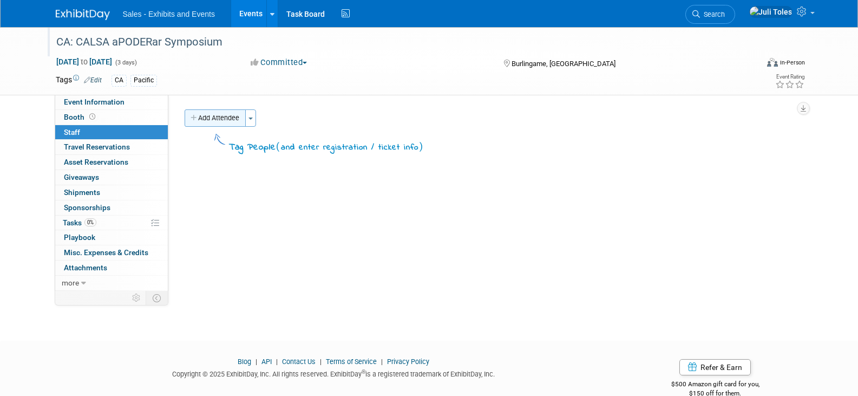
click at [226, 118] on button "Add Attendee" at bounding box center [215, 117] width 61 height 17
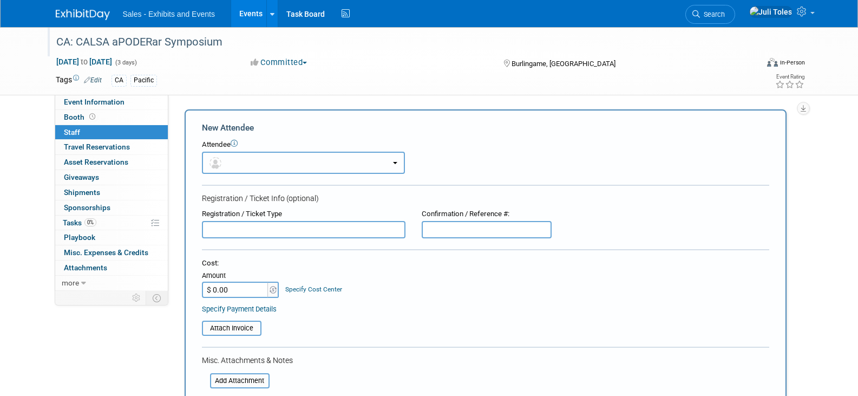
click at [247, 160] on button "button" at bounding box center [303, 163] width 203 height 22
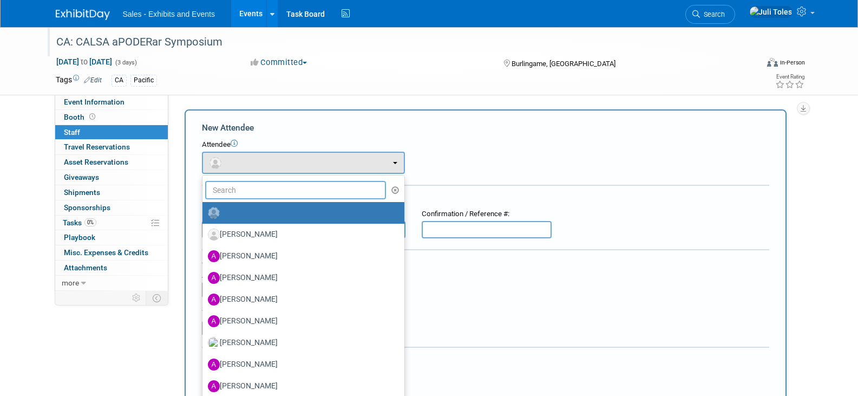
click at [249, 190] on input "text" at bounding box center [295, 190] width 181 height 18
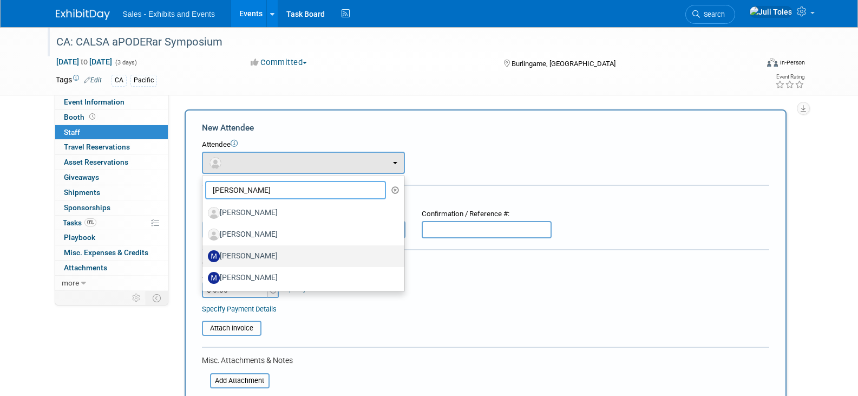
type input "melissa"
click at [242, 255] on label "Melissa Fowler" at bounding box center [301, 255] width 186 height 17
click at [204, 255] on input "Melissa Fowler" at bounding box center [200, 254] width 7 height 7
select select "3ee4cb81-d7c9-4fc4-a5a5-c5971af190a7"
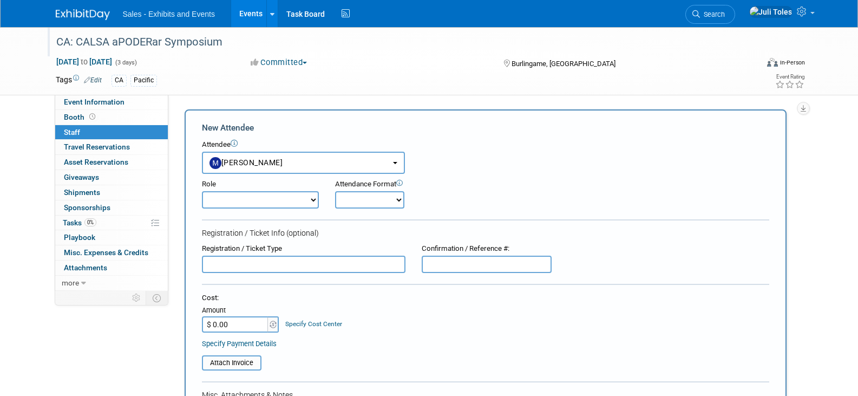
click at [246, 200] on select "Author Demonstrator Host Planner Presenter Product Rep Sales Representative" at bounding box center [260, 199] width 117 height 17
select select "4"
click at [202, 191] on select "Author Demonstrator Host Planner Presenter Product Rep Sales Representative" at bounding box center [260, 199] width 117 height 17
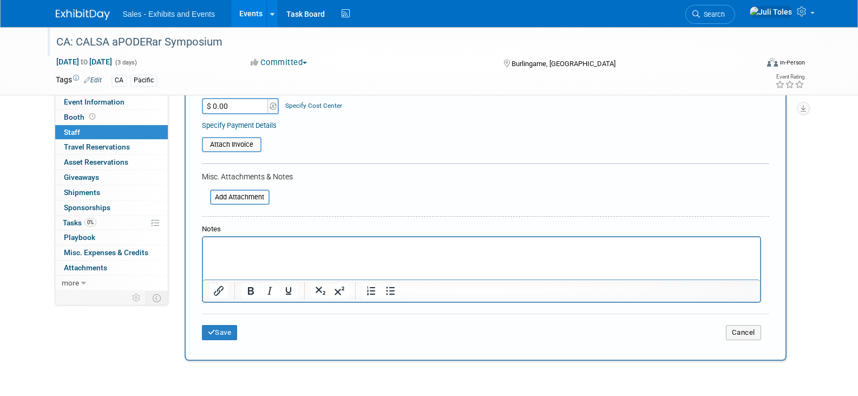
scroll to position [271, 0]
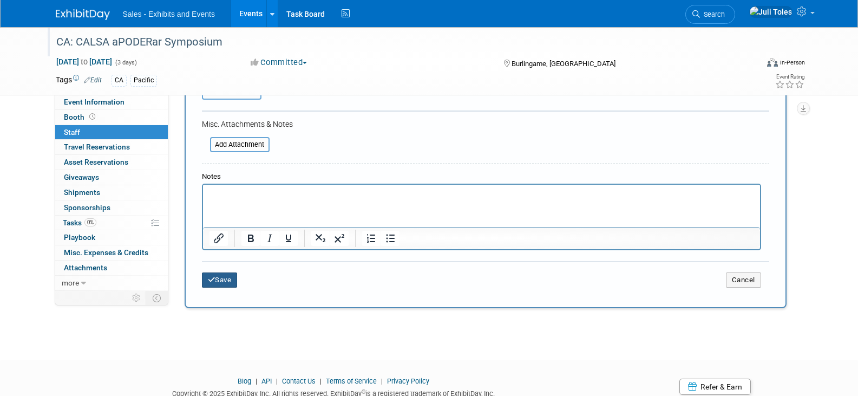
click at [208, 280] on icon "submit" at bounding box center [212, 279] width 8 height 7
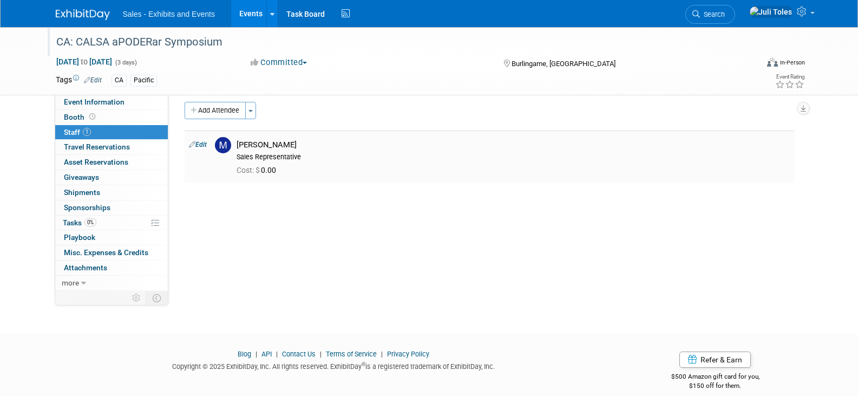
scroll to position [0, 0]
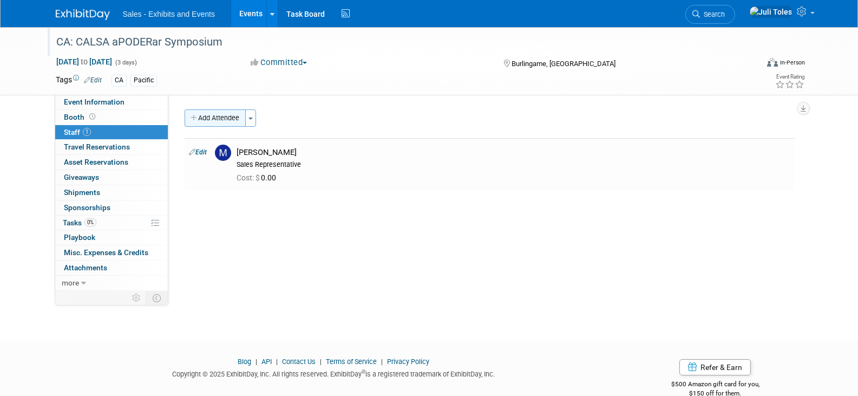
click at [228, 121] on button "Add Attendee" at bounding box center [215, 117] width 61 height 17
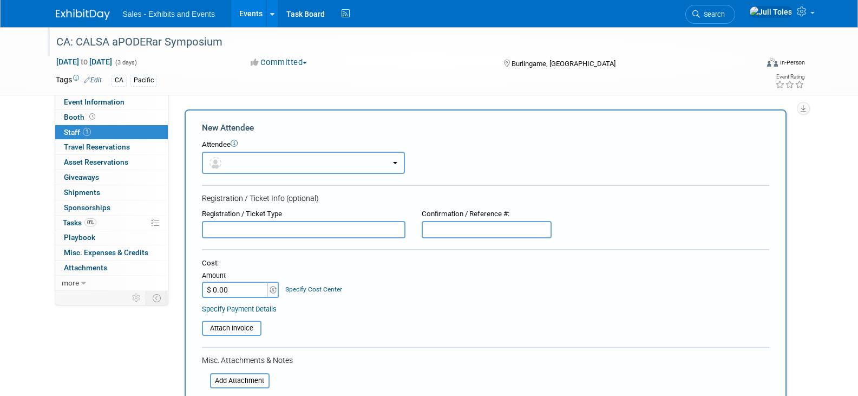
click at [243, 166] on button "button" at bounding box center [303, 163] width 203 height 22
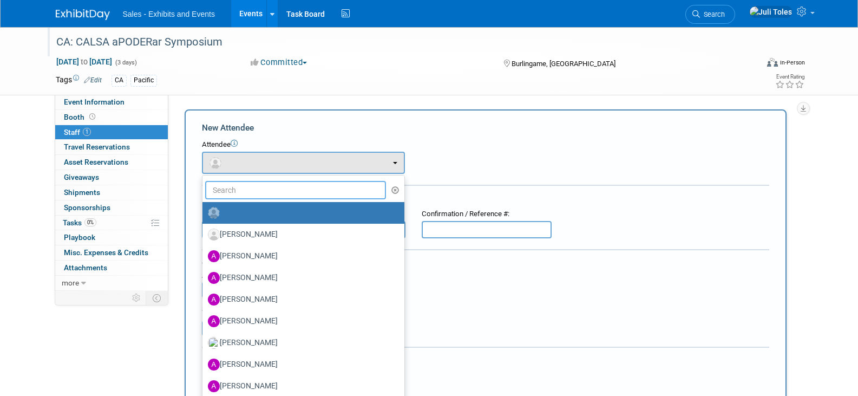
click at [241, 191] on input "text" at bounding box center [295, 190] width 181 height 18
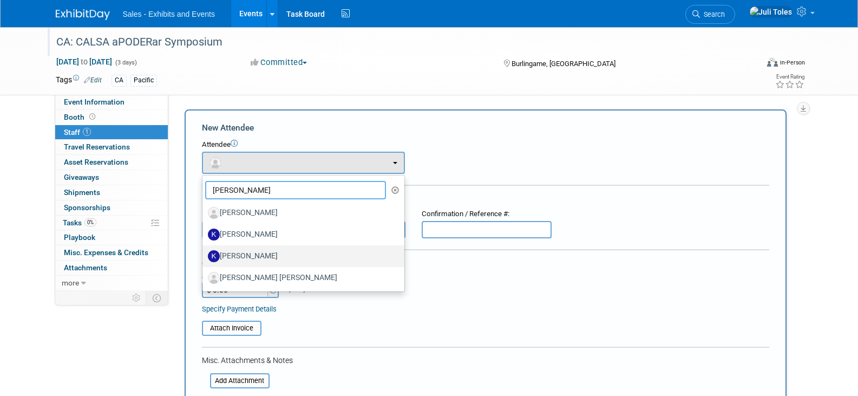
type input "kim"
click at [258, 258] on label "Kimberly Altman" at bounding box center [301, 255] width 186 height 17
click at [204, 258] on input "Kimberly Altman" at bounding box center [200, 254] width 7 height 7
select select "b0b1f230-4bea-4c14-bbe9-03ea06dc18c8"
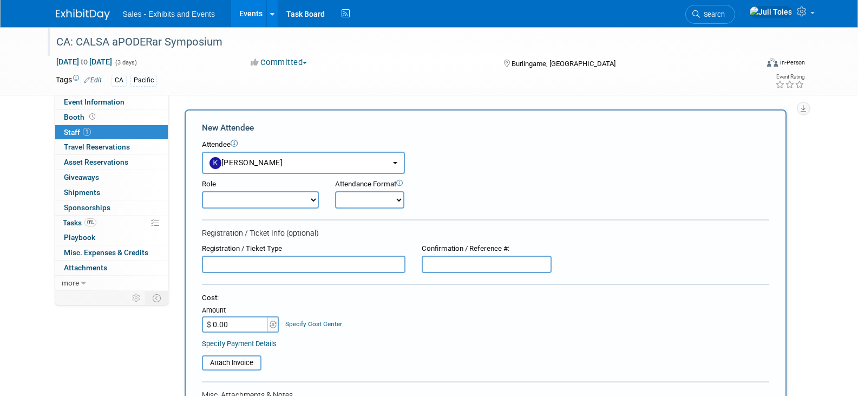
click at [274, 203] on select "Author Demonstrator Host Planner Presenter Product Rep Sales Representative" at bounding box center [260, 199] width 117 height 17
select select "4"
click at [202, 191] on select "Author Demonstrator Host Planner Presenter Product Rep Sales Representative" at bounding box center [260, 199] width 117 height 17
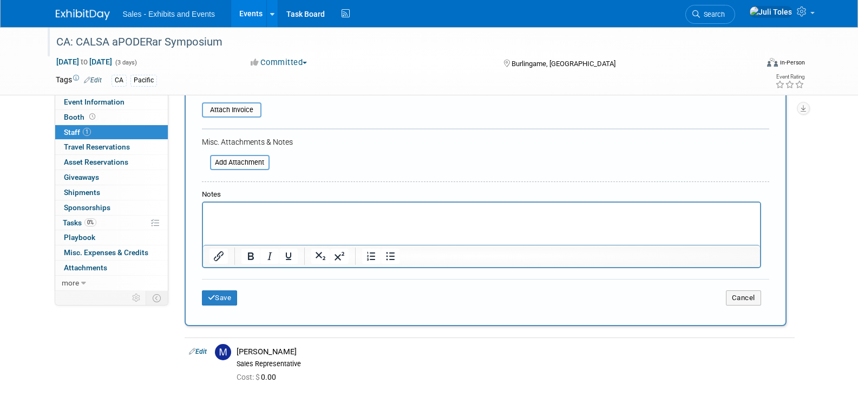
scroll to position [325, 0]
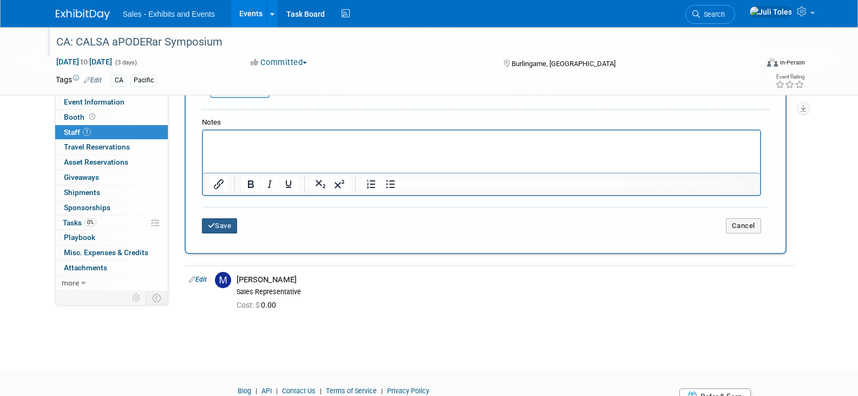
click at [224, 230] on button "Save" at bounding box center [220, 225] width 36 height 15
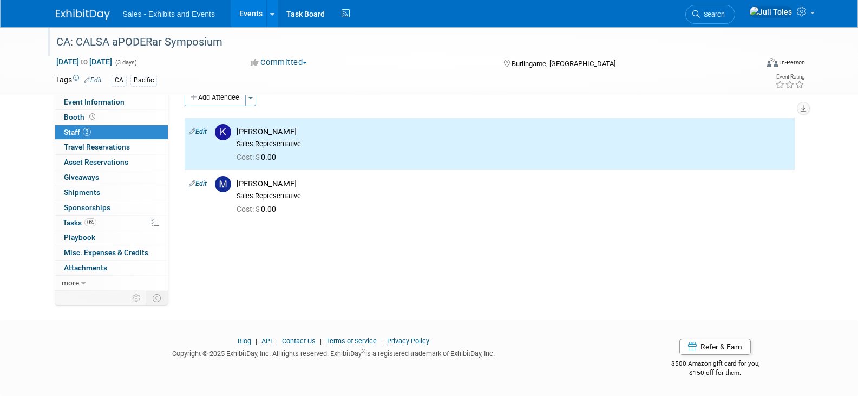
scroll to position [0, 0]
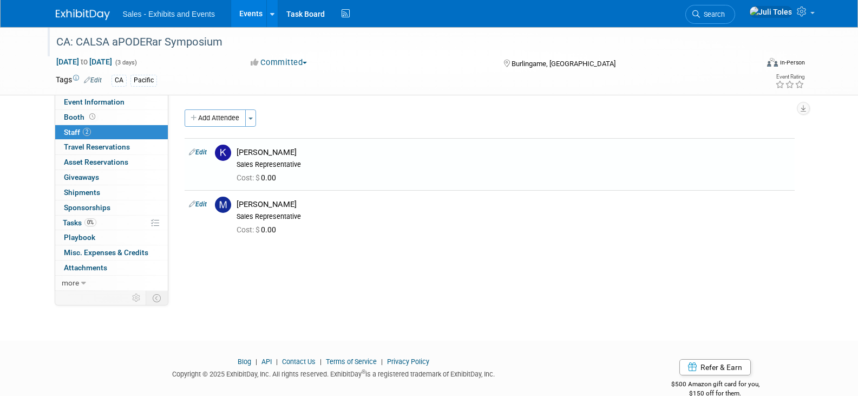
click at [204, 127] on div "Add Attendee Toggle Dropdown Quick -Tag Attendees Apply X (me) select all cancel" at bounding box center [490, 175] width 610 height 133
click at [203, 113] on button "Add Attendee" at bounding box center [215, 117] width 61 height 17
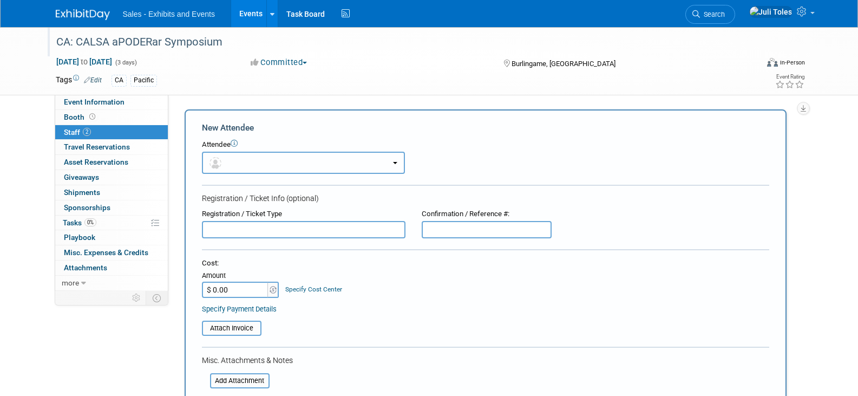
click at [239, 159] on button "button" at bounding box center [303, 163] width 203 height 22
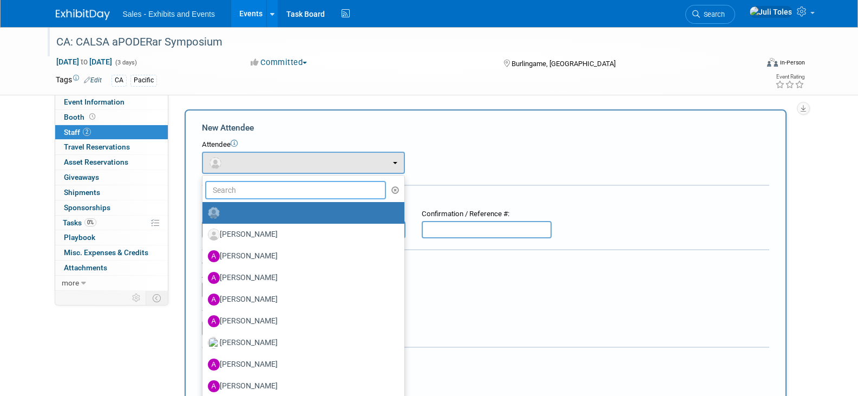
click at [240, 189] on input "text" at bounding box center [295, 190] width 181 height 18
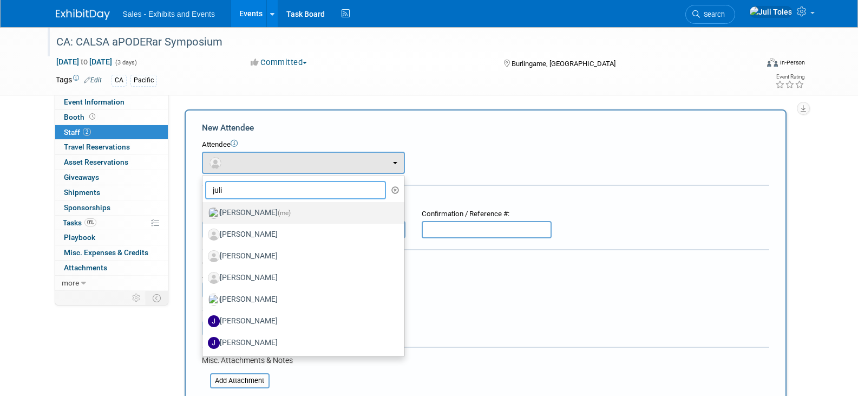
type input "juli"
click at [245, 210] on label "Juli Toles (me)" at bounding box center [301, 212] width 186 height 17
click at [204, 210] on input "Juli Toles (me)" at bounding box center [200, 211] width 7 height 7
select select "18cd6077-e990-41ea-a89a-49a2f4d8b26a"
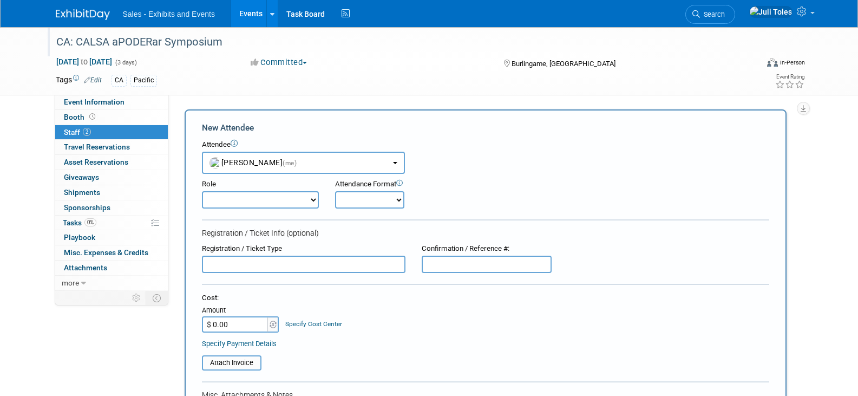
click at [248, 206] on select "Author Demonstrator Host Planner Presenter Product Rep Sales Representative" at bounding box center [260, 199] width 117 height 17
select select "4"
click at [202, 191] on select "Author Demonstrator Host Planner Presenter Product Rep Sales Representative" at bounding box center [260, 199] width 117 height 17
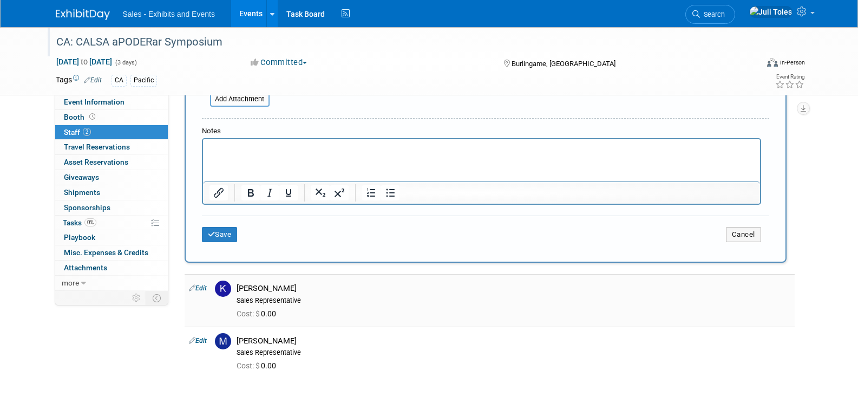
scroll to position [325, 0]
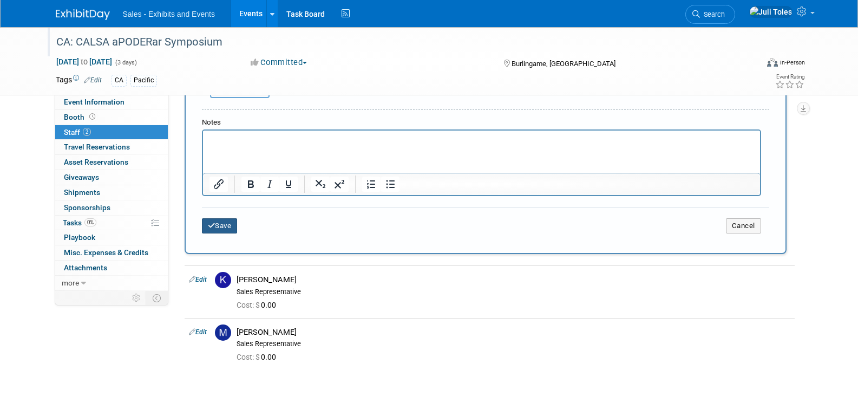
click at [220, 226] on button "Save" at bounding box center [220, 225] width 36 height 15
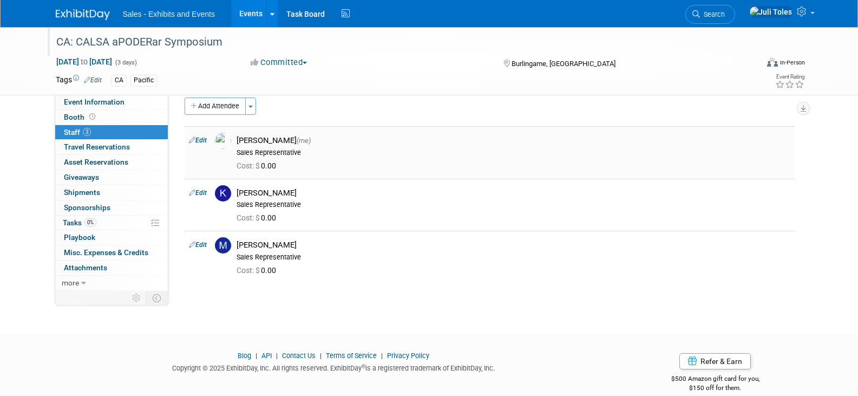
scroll to position [0, 0]
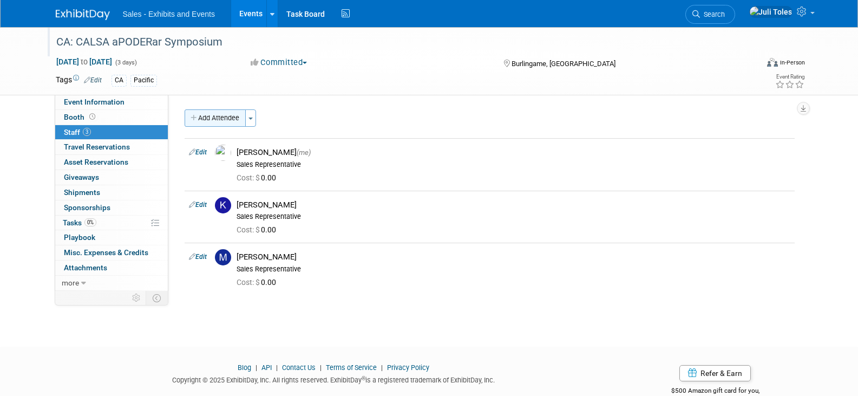
click at [216, 119] on button "Add Attendee" at bounding box center [215, 117] width 61 height 17
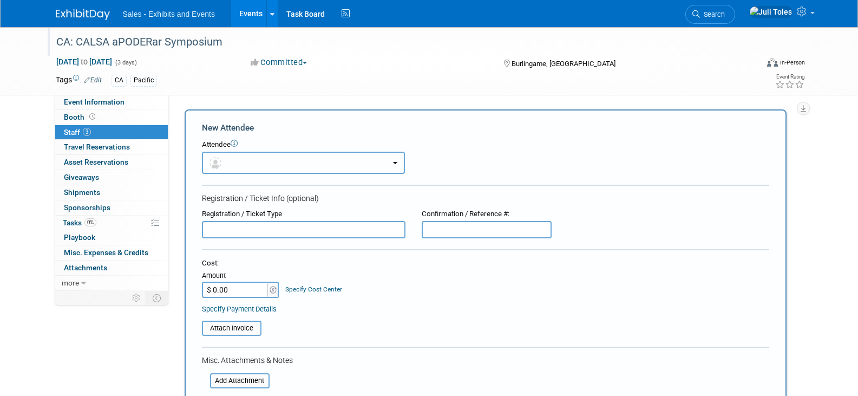
click at [239, 162] on button "button" at bounding box center [303, 163] width 203 height 22
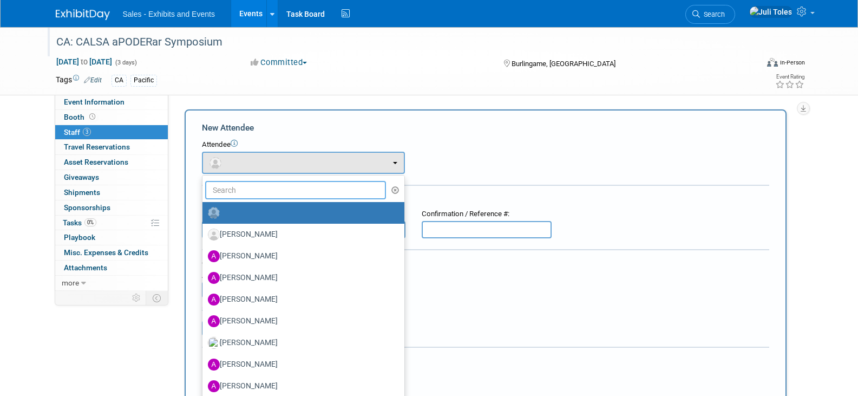
click at [235, 191] on input "text" at bounding box center [295, 190] width 181 height 18
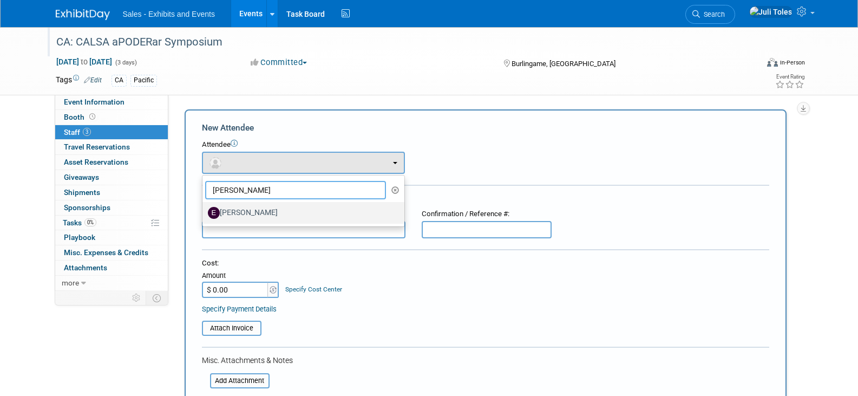
type input "elda"
click at [234, 215] on label "Elda Garcia" at bounding box center [301, 212] width 186 height 17
click at [204, 215] on input "Elda Garcia" at bounding box center [200, 211] width 7 height 7
select select "0e82cd89-9705-4f44-b42b-921a003d7d61"
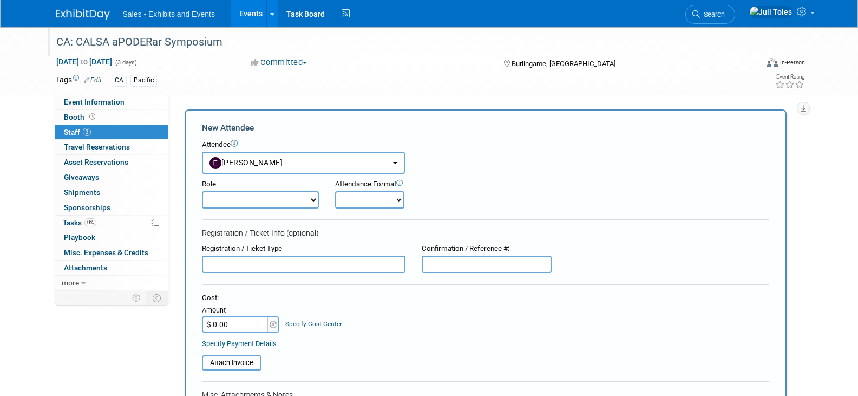
click at [247, 203] on select "Author Demonstrator Host Planner Presenter Product Rep Sales Representative" at bounding box center [260, 199] width 117 height 17
select select "8"
click at [202, 191] on select "Author Demonstrator Host Planner Presenter Product Rep Sales Representative" at bounding box center [260, 199] width 117 height 17
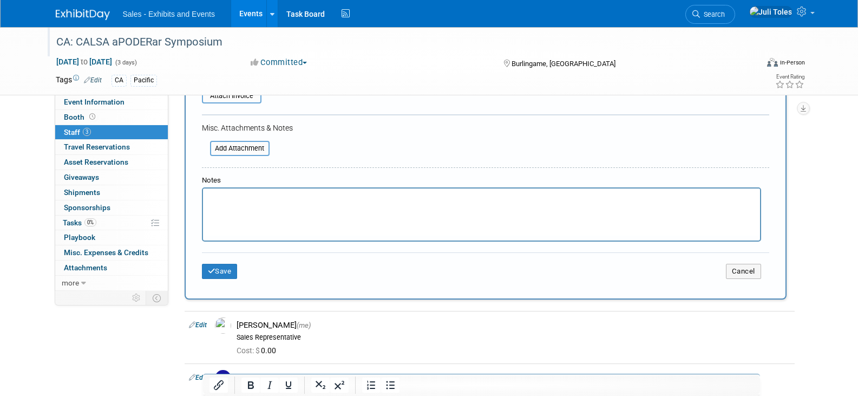
scroll to position [271, 0]
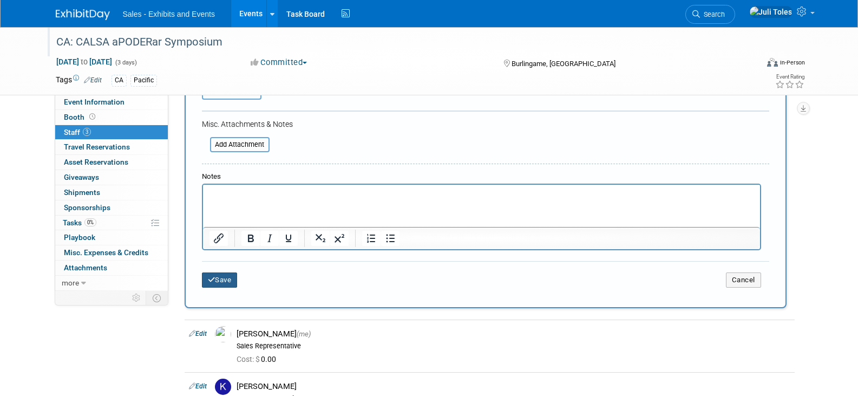
click at [227, 282] on button "Save" at bounding box center [220, 279] width 36 height 15
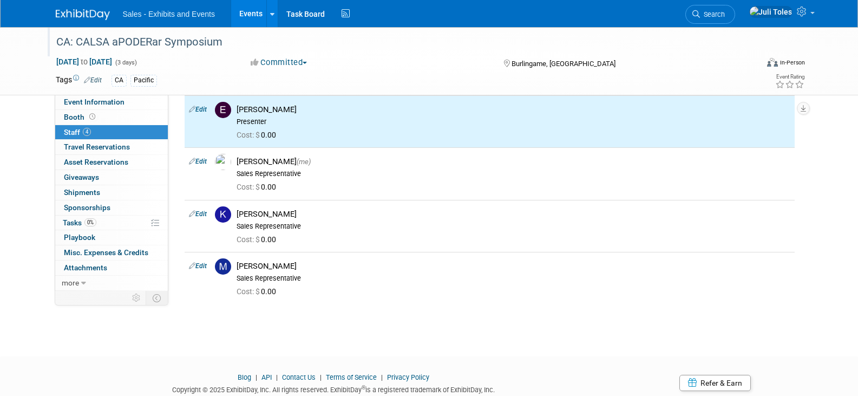
scroll to position [0, 0]
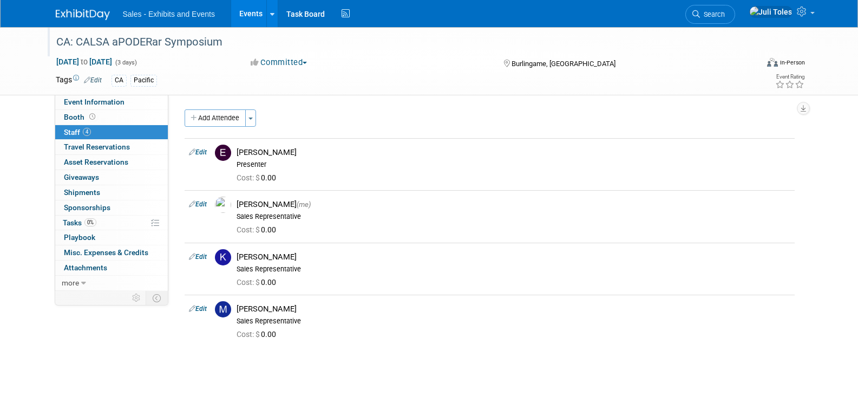
click at [63, 11] on img at bounding box center [83, 14] width 54 height 11
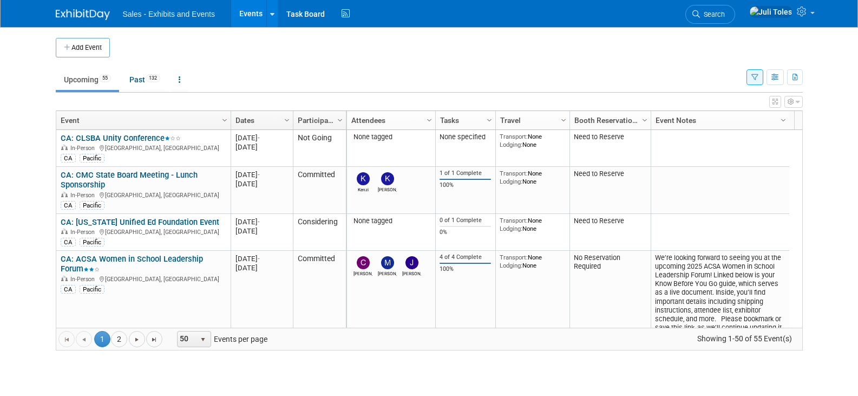
click at [63, 14] on img at bounding box center [83, 14] width 54 height 11
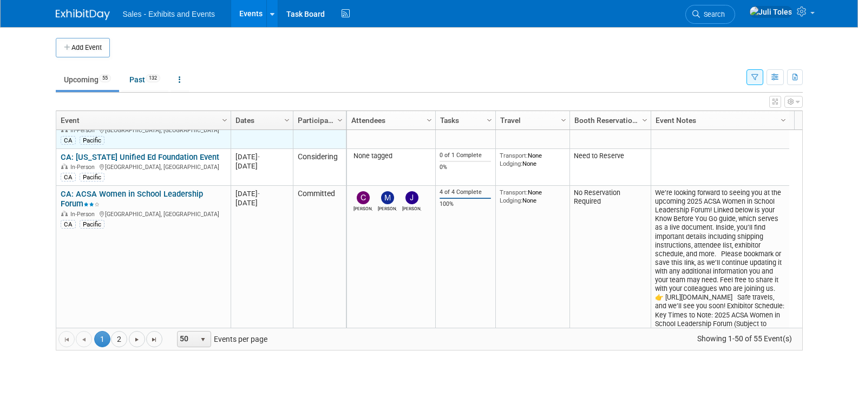
scroll to position [130, 0]
